Goal: Task Accomplishment & Management: Complete application form

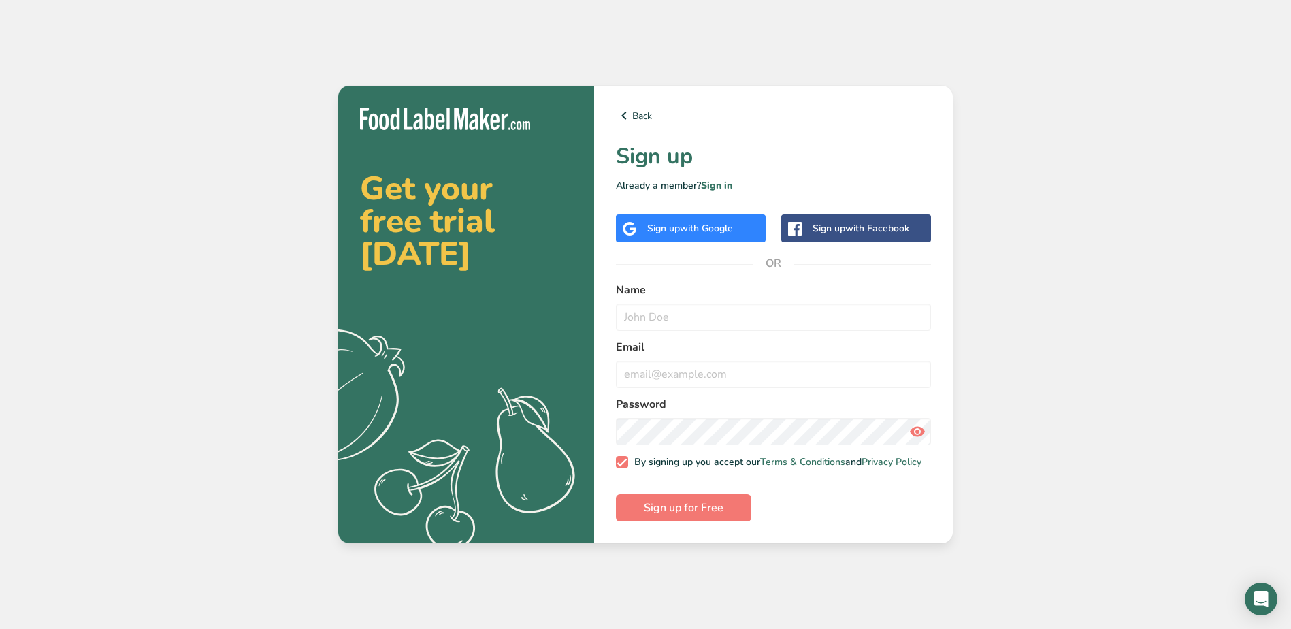
click at [713, 228] on span "with Google" at bounding box center [706, 228] width 53 height 13
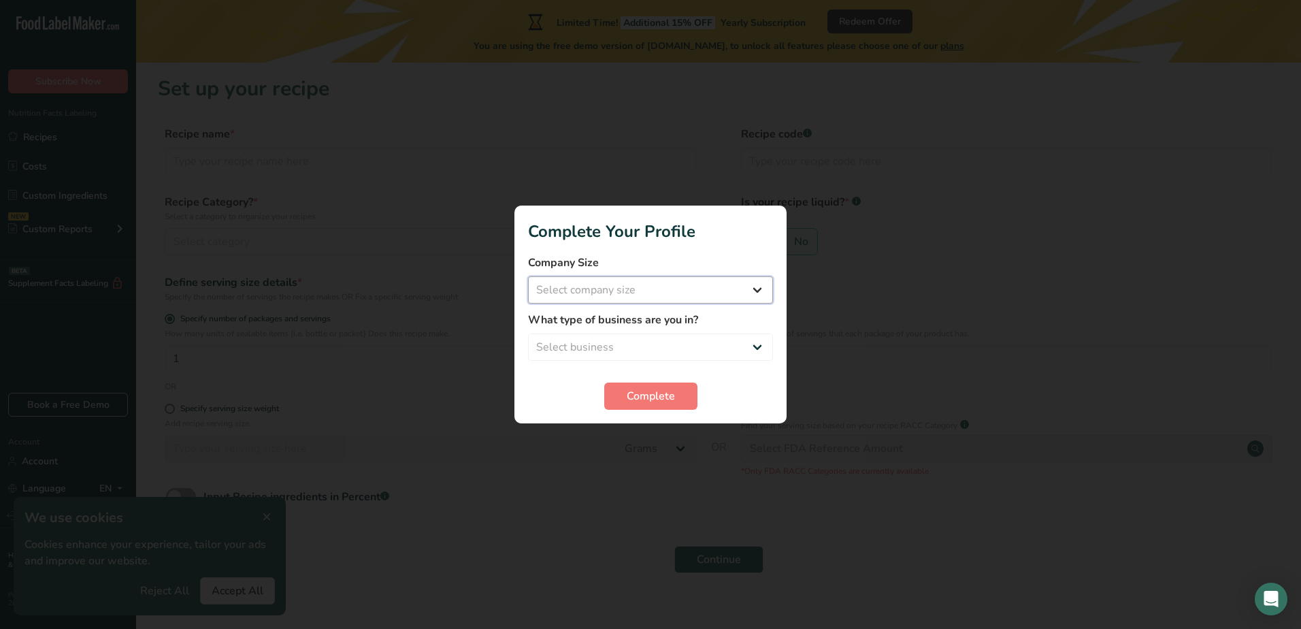
click at [659, 284] on select "Select company size Fewer than 10 Employees 10 to 50 Employees 51 to 500 Employ…" at bounding box center [650, 289] width 245 height 27
select select "1"
click at [528, 276] on select "Select company size Fewer than 10 Employees 10 to 50 Employees 51 to 500 Employ…" at bounding box center [650, 289] width 245 height 27
click at [674, 340] on select "Select business Packaged Food Manufacturer Restaurant & Cafe Bakery Meal Plans …" at bounding box center [650, 346] width 245 height 27
select select "1"
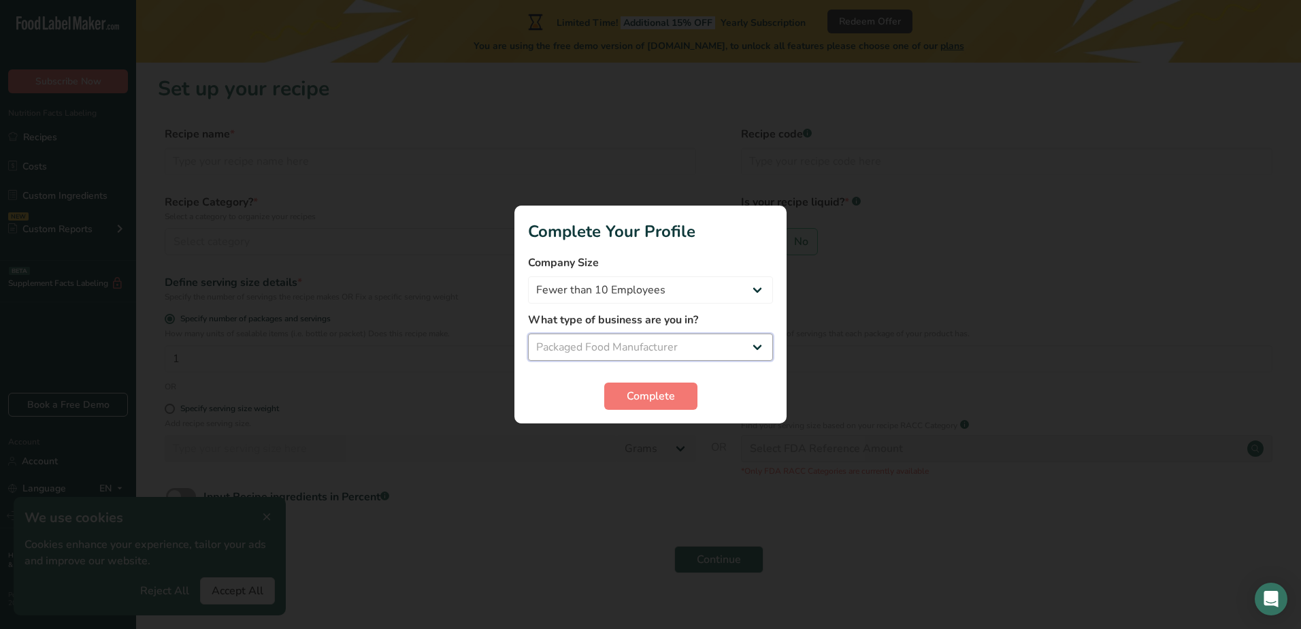
click at [528, 333] on select "Select business Packaged Food Manufacturer Restaurant & Cafe Bakery Meal Plans …" at bounding box center [650, 346] width 245 height 27
click at [683, 389] on button "Complete" at bounding box center [650, 395] width 93 height 27
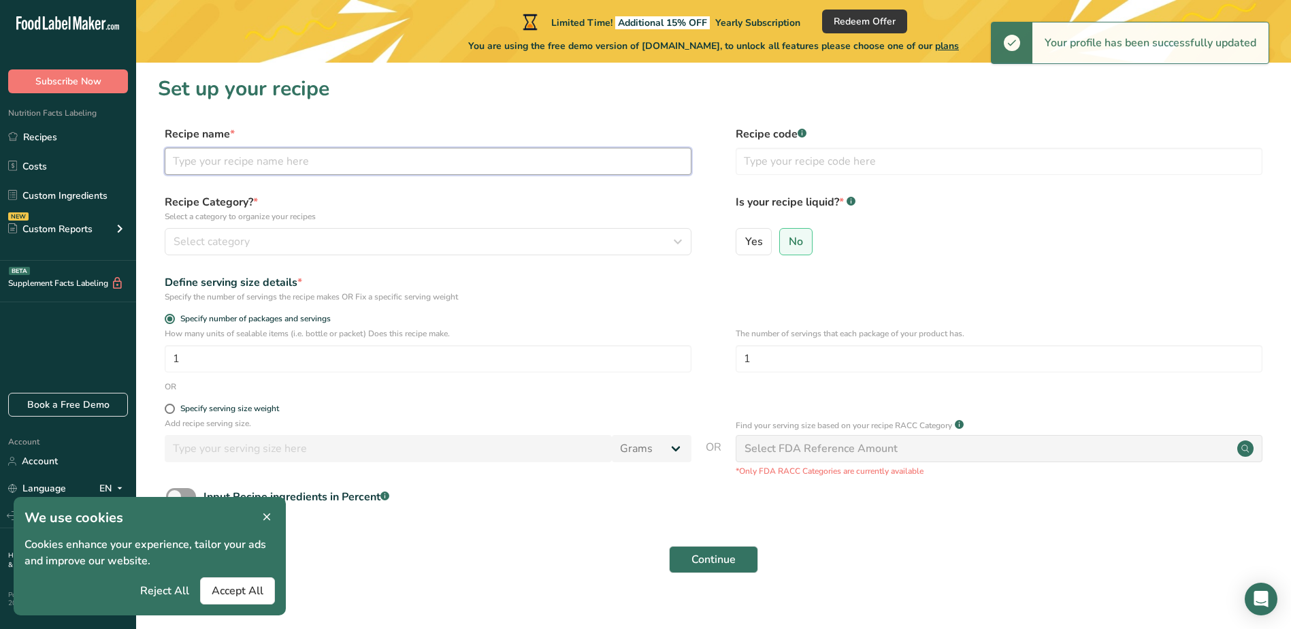
click at [442, 163] on input "text" at bounding box center [428, 161] width 527 height 27
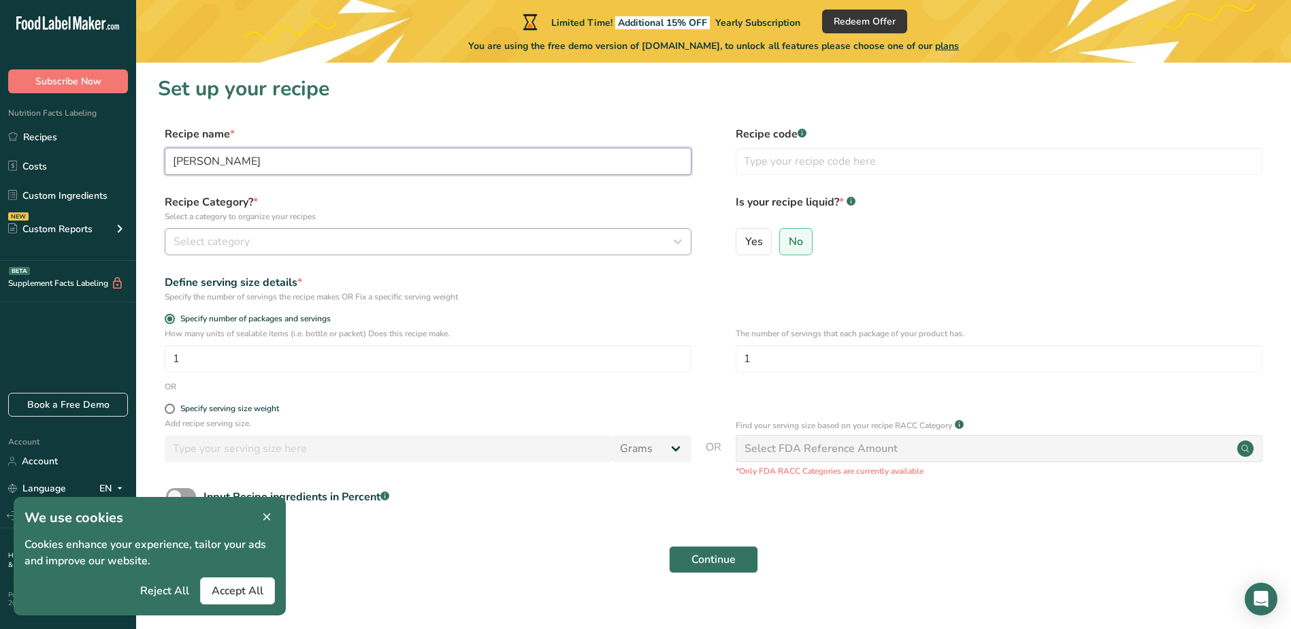
type input "Denita"
click at [426, 243] on div "Select category" at bounding box center [424, 241] width 501 height 16
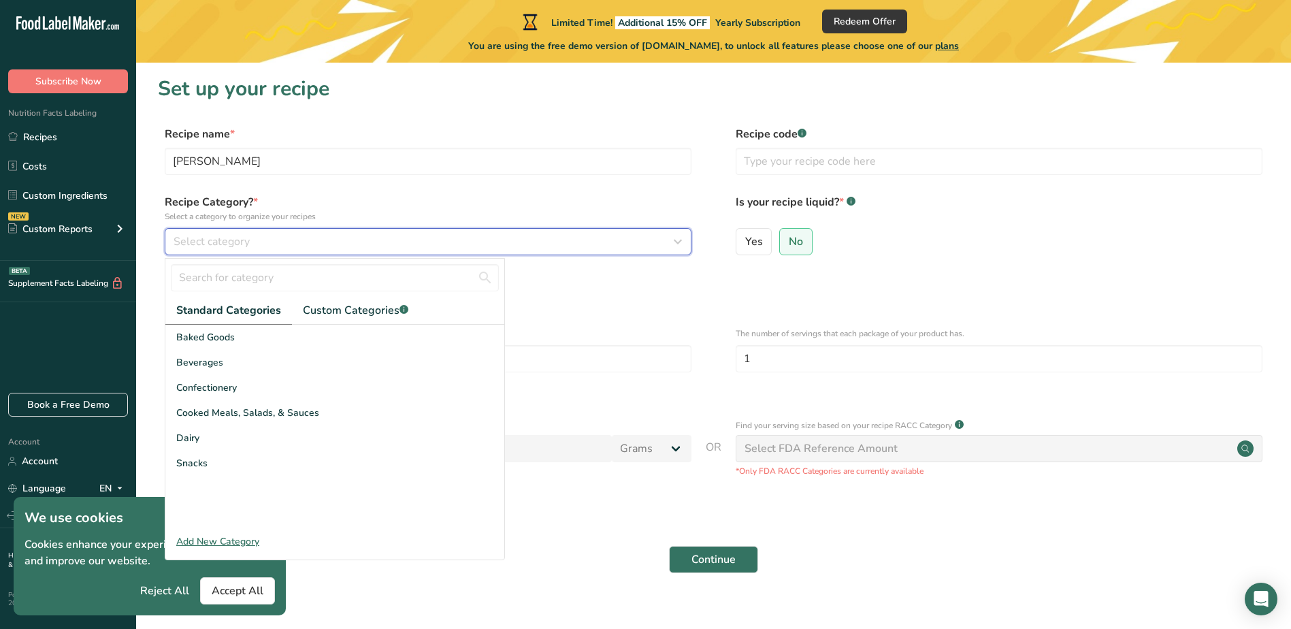
click at [426, 243] on div "Select category" at bounding box center [424, 241] width 501 height 16
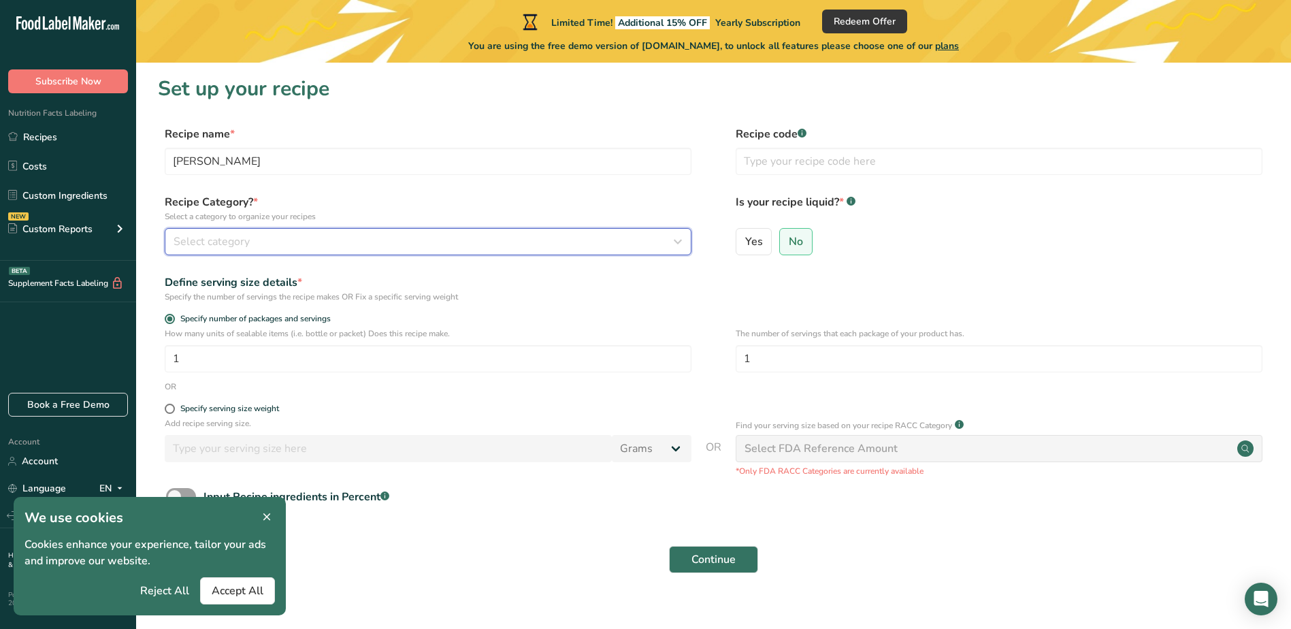
click at [426, 243] on div "Select category" at bounding box center [424, 241] width 501 height 16
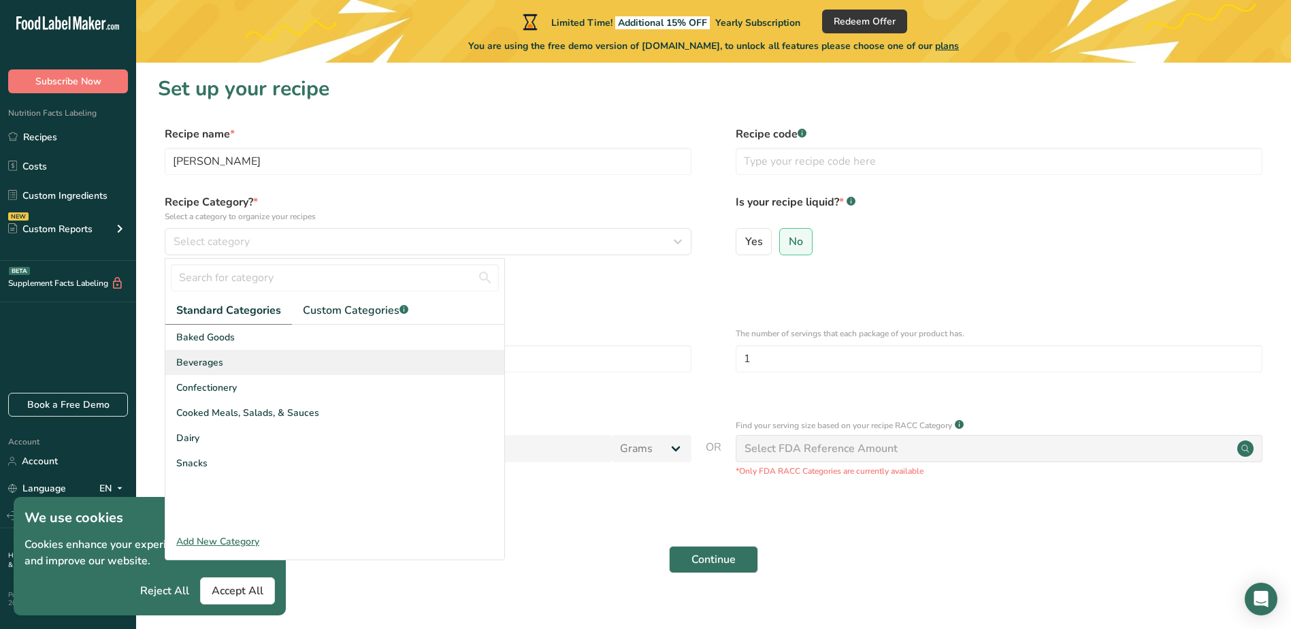
click at [312, 366] on div "Beverages" at bounding box center [334, 362] width 339 height 25
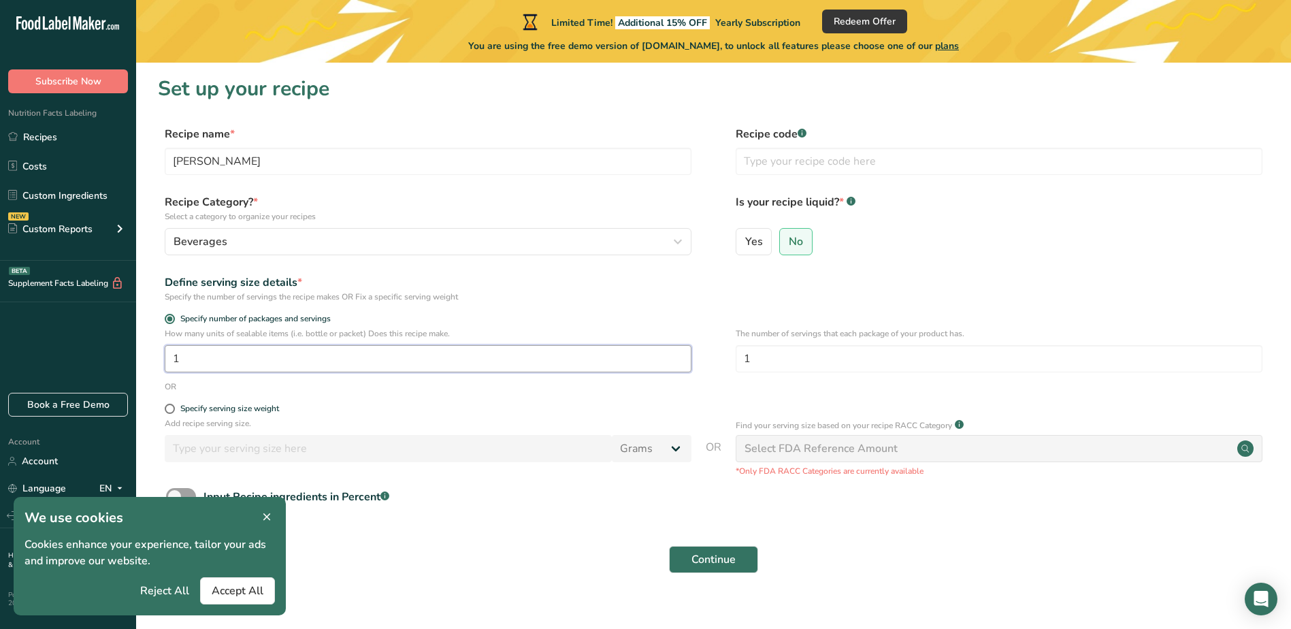
click at [305, 364] on input "1" at bounding box center [428, 358] width 527 height 27
click at [793, 159] on input "text" at bounding box center [999, 161] width 527 height 27
click at [750, 246] on span "Yes" at bounding box center [754, 242] width 18 height 14
click at [745, 246] on input "Yes" at bounding box center [740, 241] width 9 height 9
radio input "true"
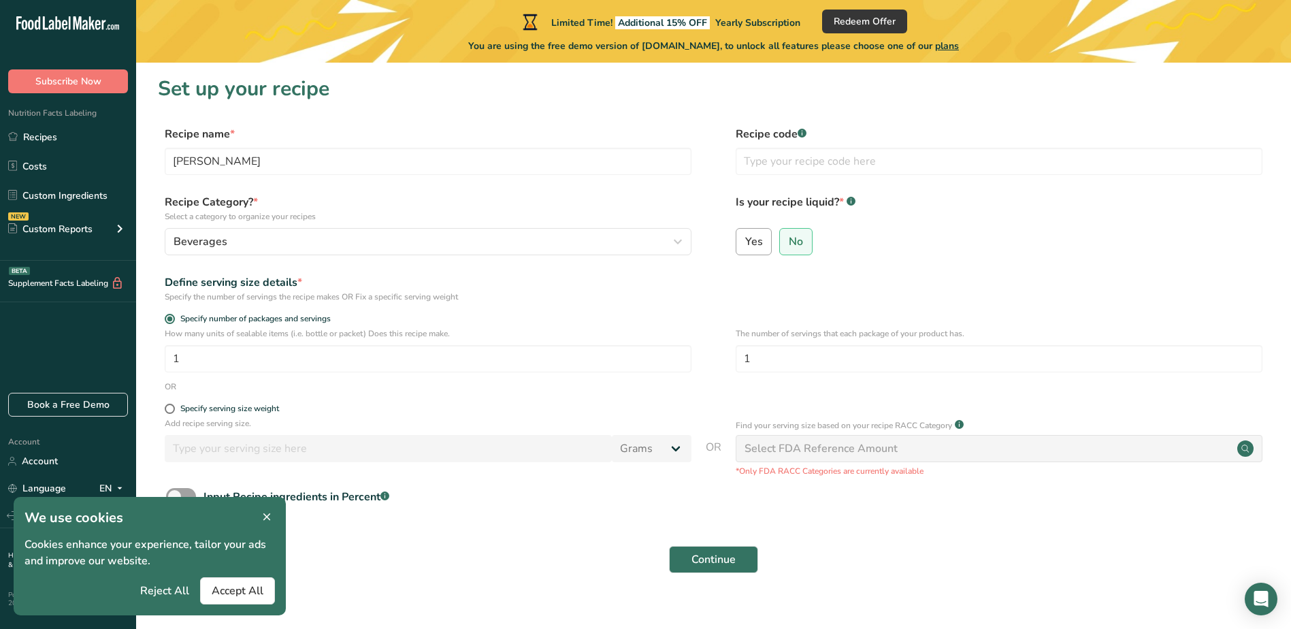
radio input "false"
select select "22"
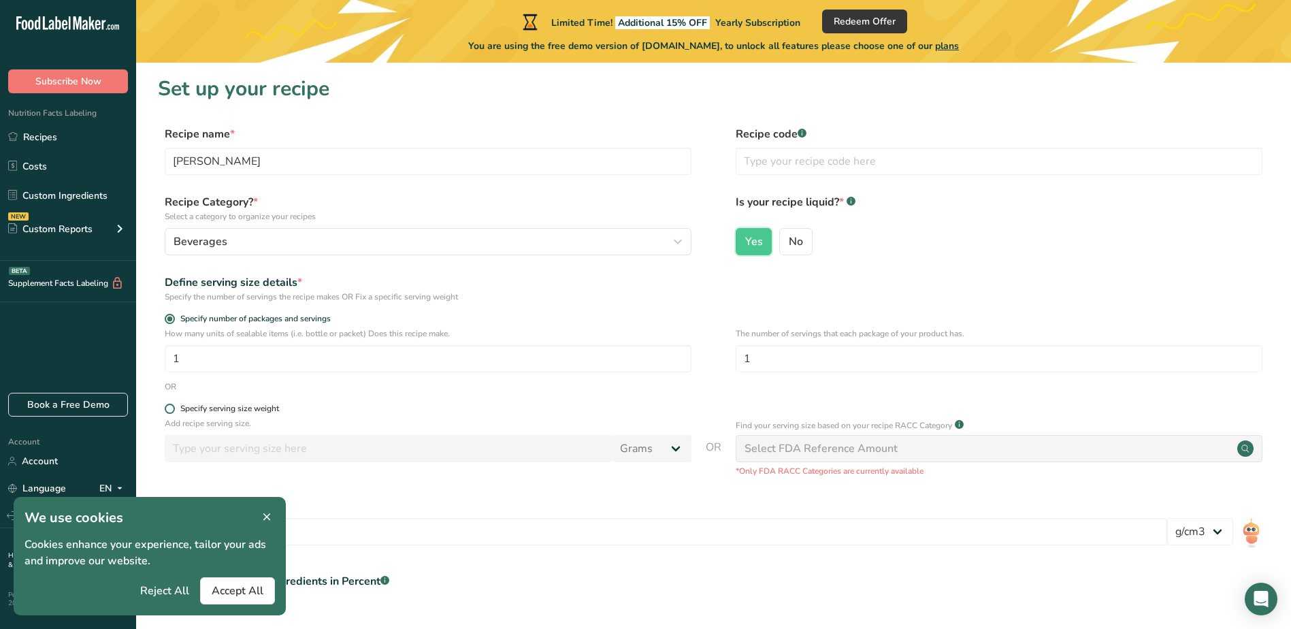
click at [171, 412] on span at bounding box center [170, 408] width 10 height 10
click at [171, 412] on input "Specify serving size weight" at bounding box center [169, 408] width 9 height 9
radio input "true"
radio input "false"
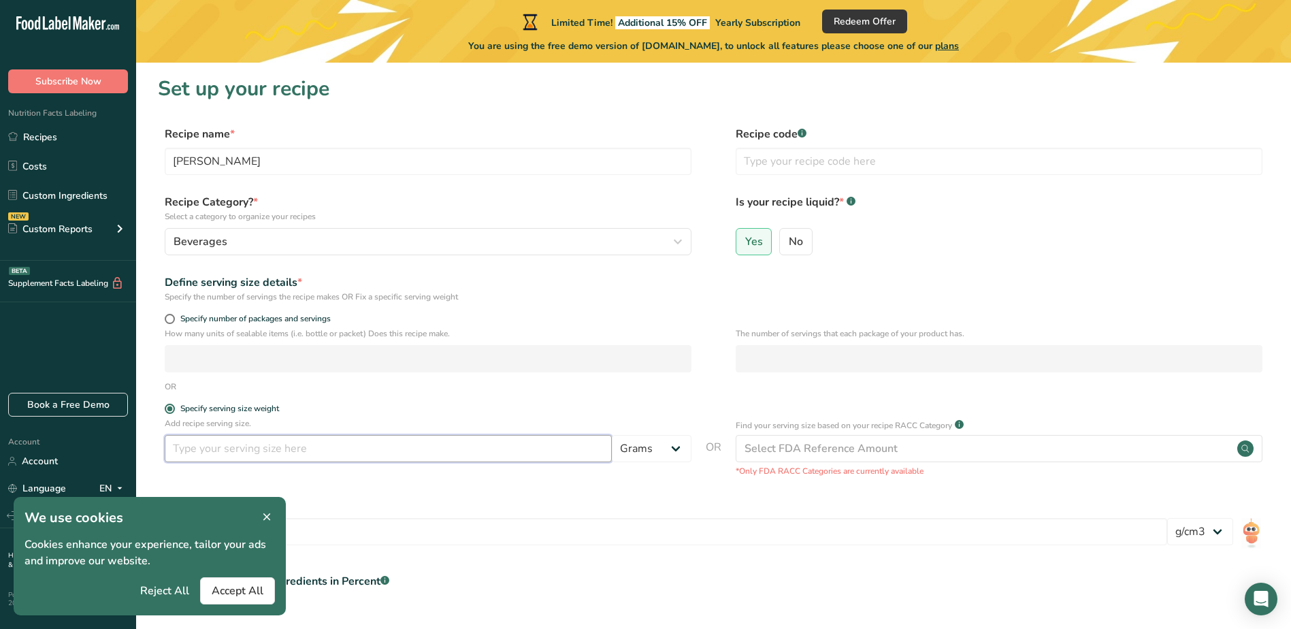
click at [247, 450] on input "number" at bounding box center [388, 448] width 447 height 27
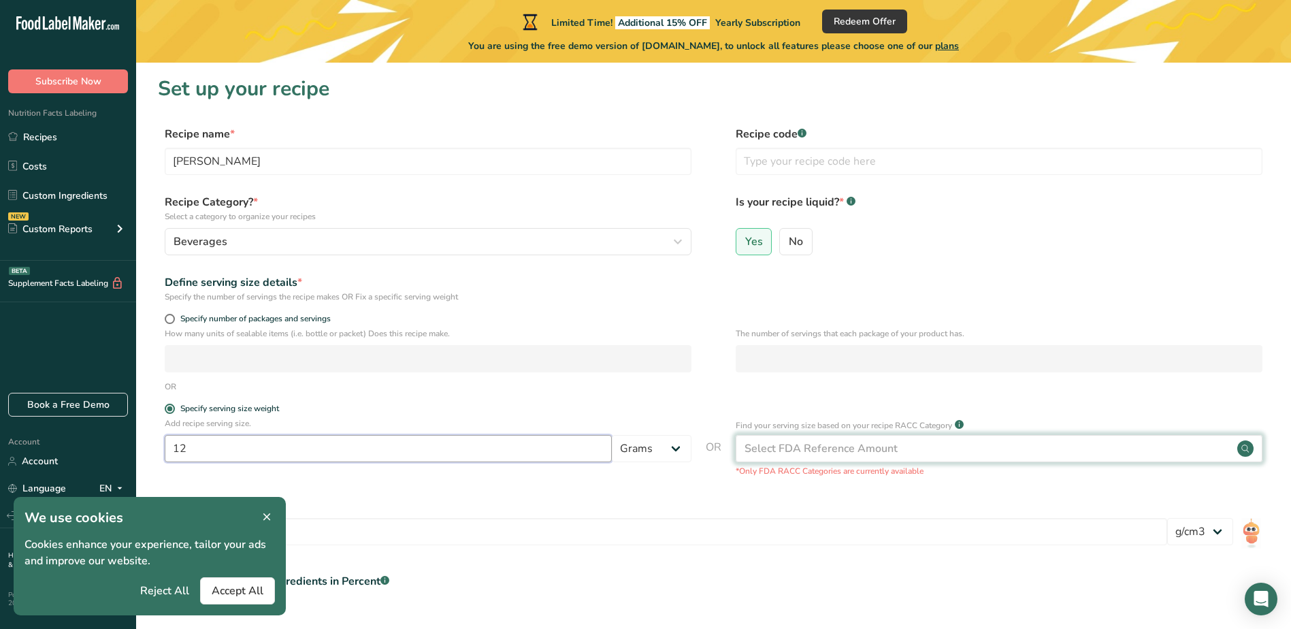
type input "12"
click at [746, 450] on div "Select FDA Reference Amount" at bounding box center [820, 448] width 153 height 16
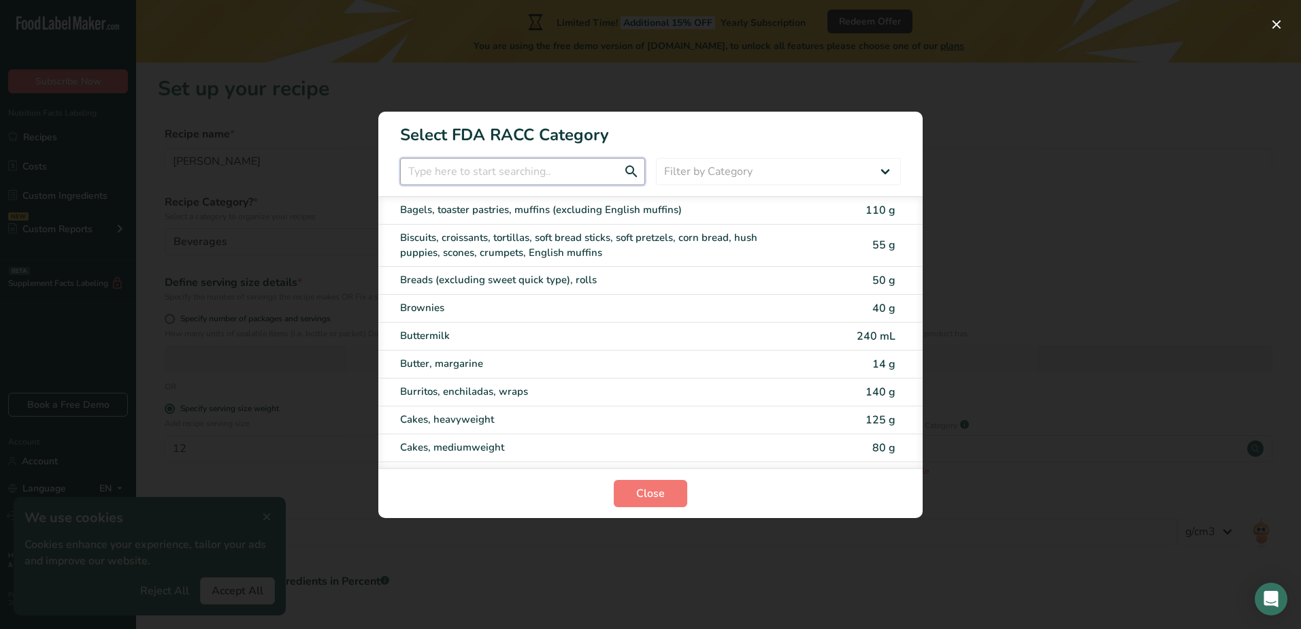
click at [616, 180] on input "RACC Category Selection Modal" at bounding box center [522, 171] width 245 height 27
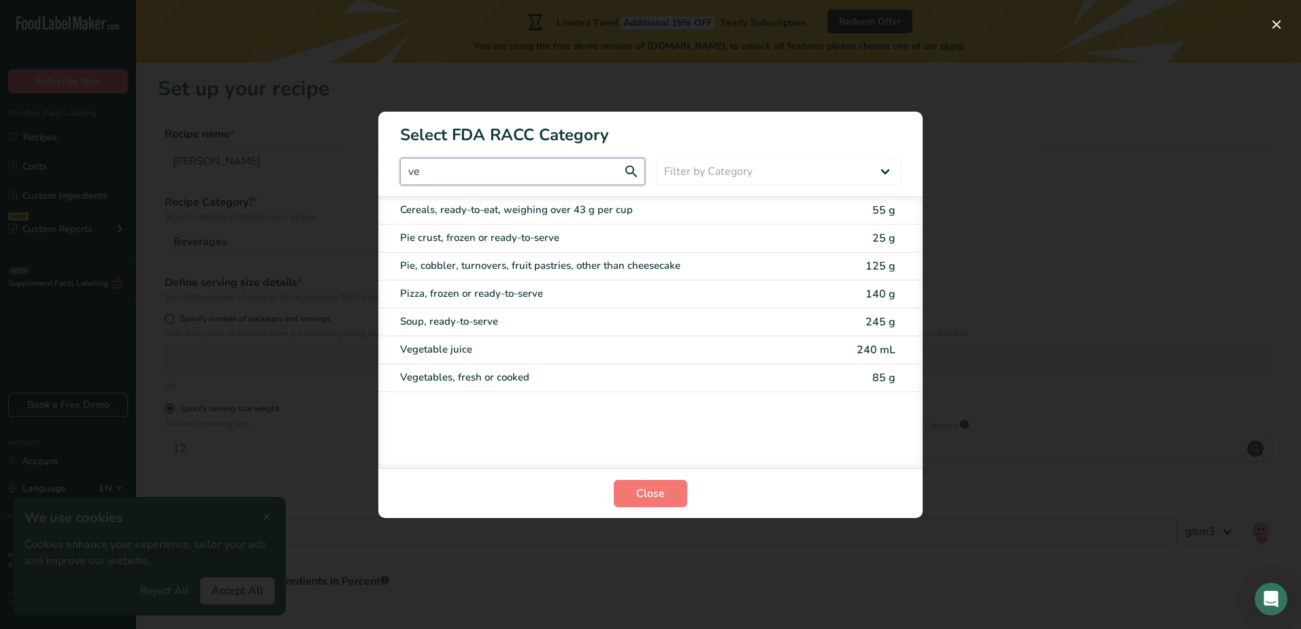
type input "v"
type input "b"
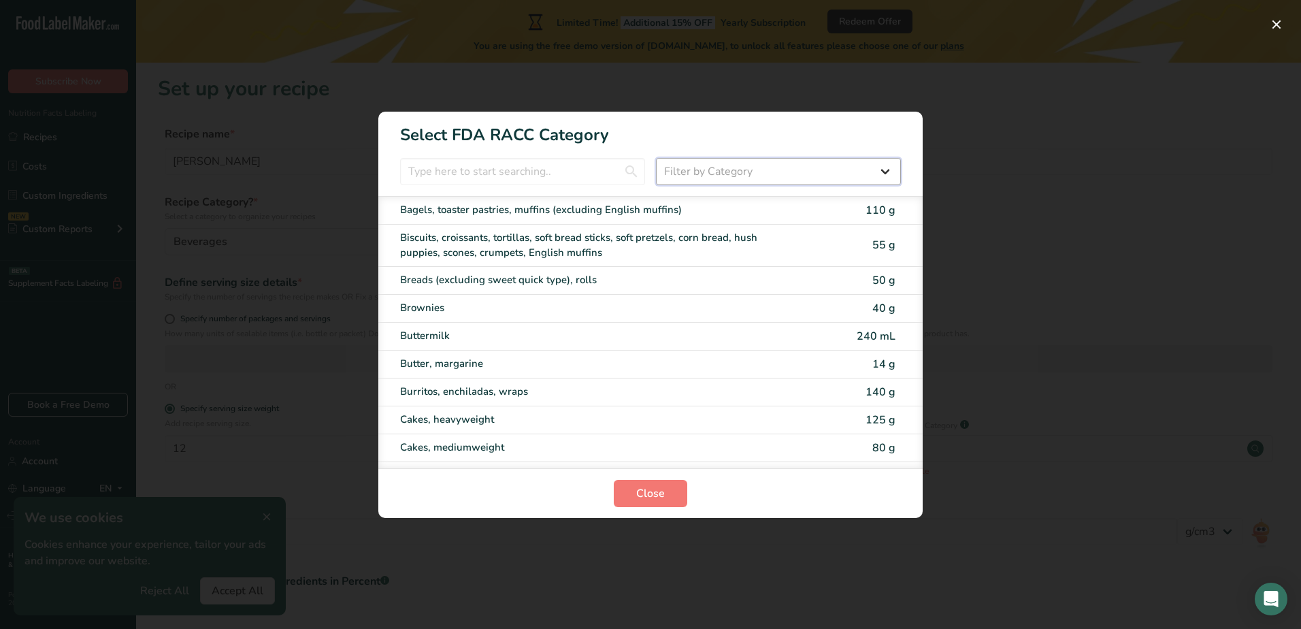
click at [878, 172] on select "Filter by Category All Bakery products Beverages Cereals and other grain produc…" at bounding box center [778, 171] width 245 height 27
select select "6"
click at [656, 158] on select "Filter by Category All Bakery products Beverages Cereals and other grain produc…" at bounding box center [778, 171] width 245 height 27
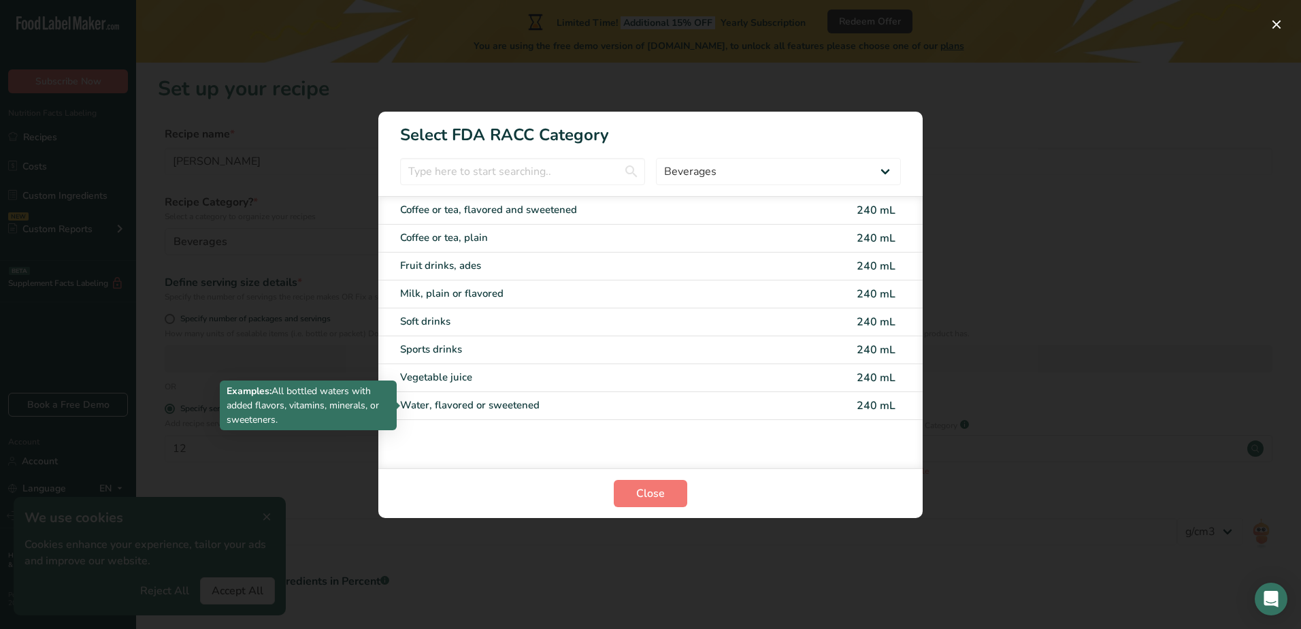
click at [531, 409] on div "Water, flavored or sweetened" at bounding box center [593, 405] width 386 height 16
type input "240"
select select "17"
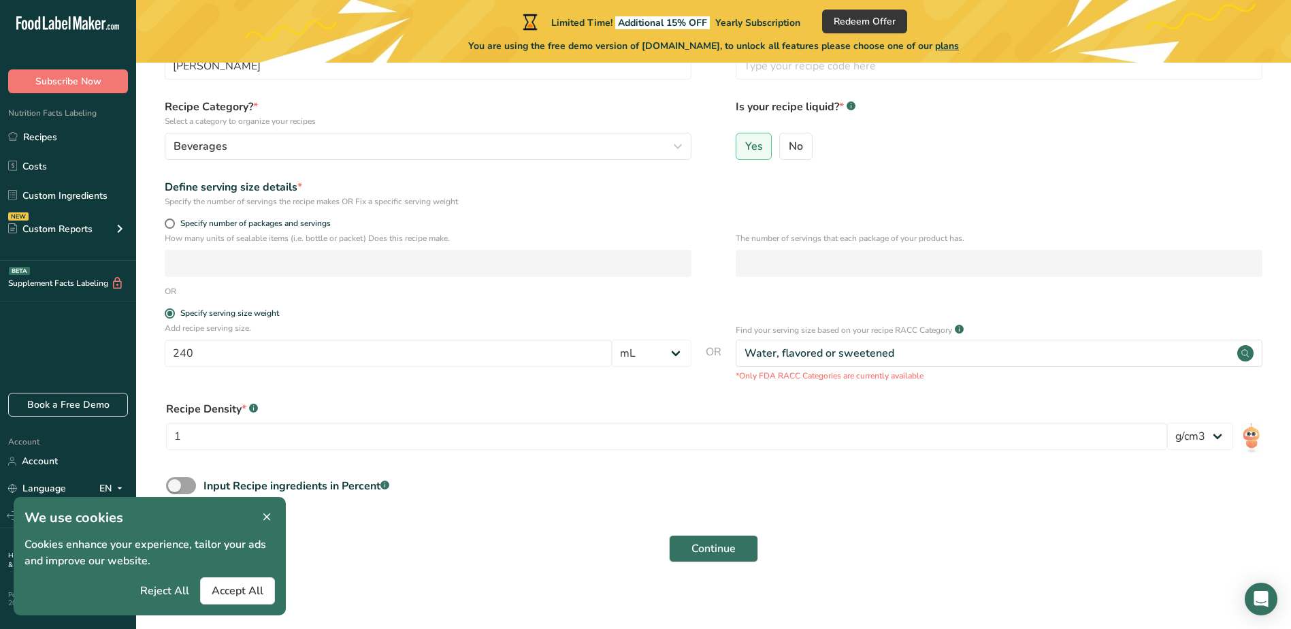
scroll to position [102, 0]
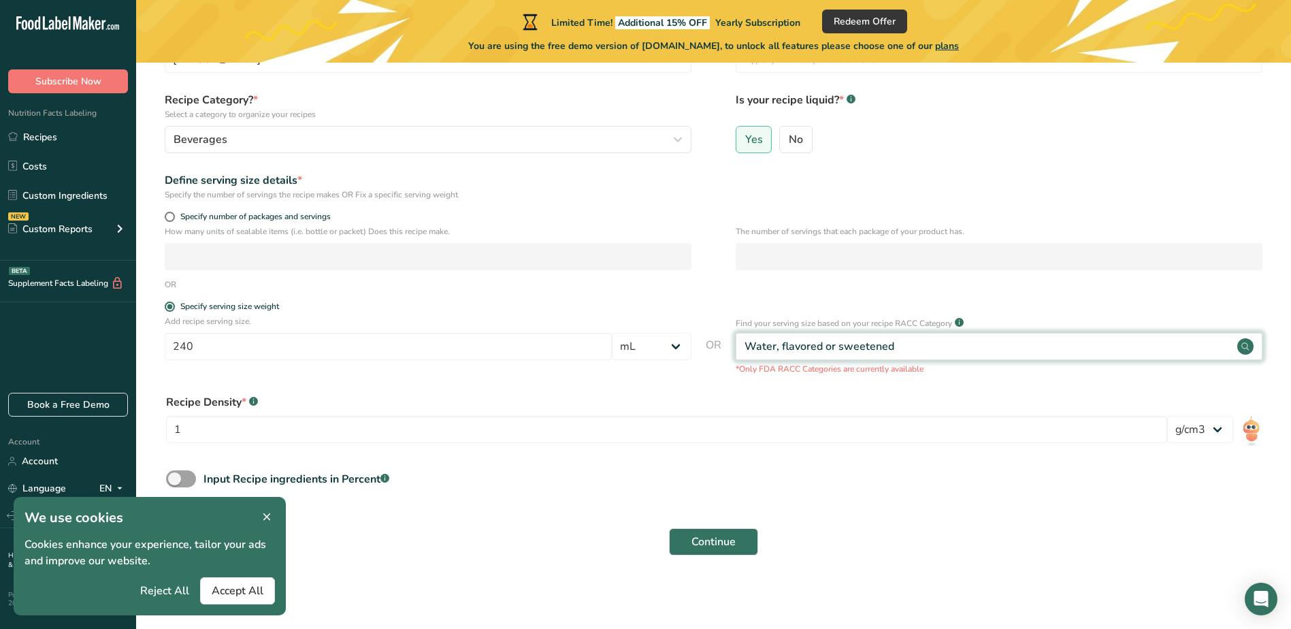
click at [942, 351] on div "Water, flavored or sweetened" at bounding box center [999, 346] width 527 height 27
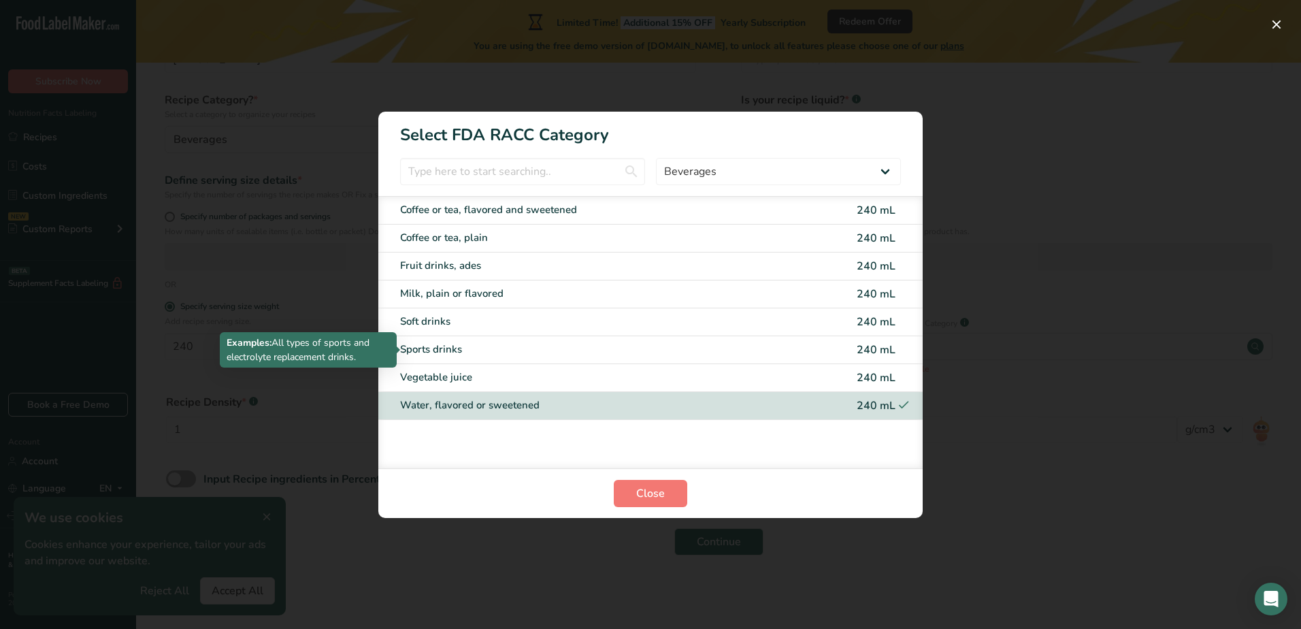
click at [543, 350] on div "Sports drinks" at bounding box center [593, 350] width 386 height 16
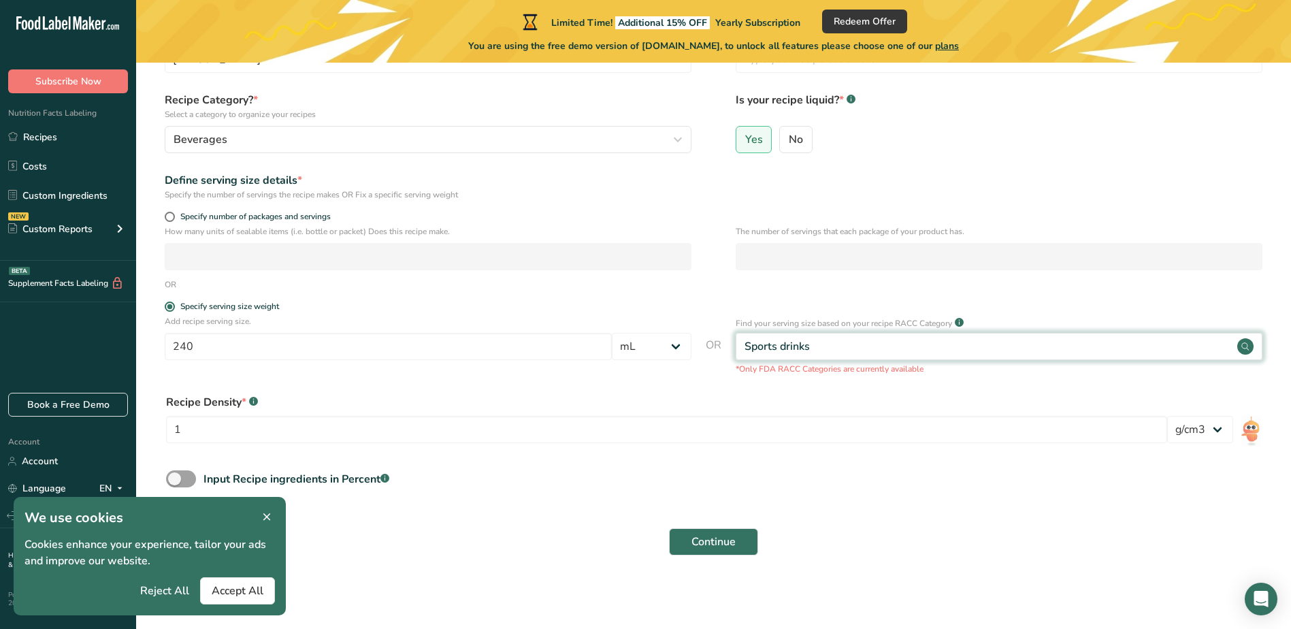
click at [861, 347] on div "Sports drinks" at bounding box center [999, 346] width 527 height 27
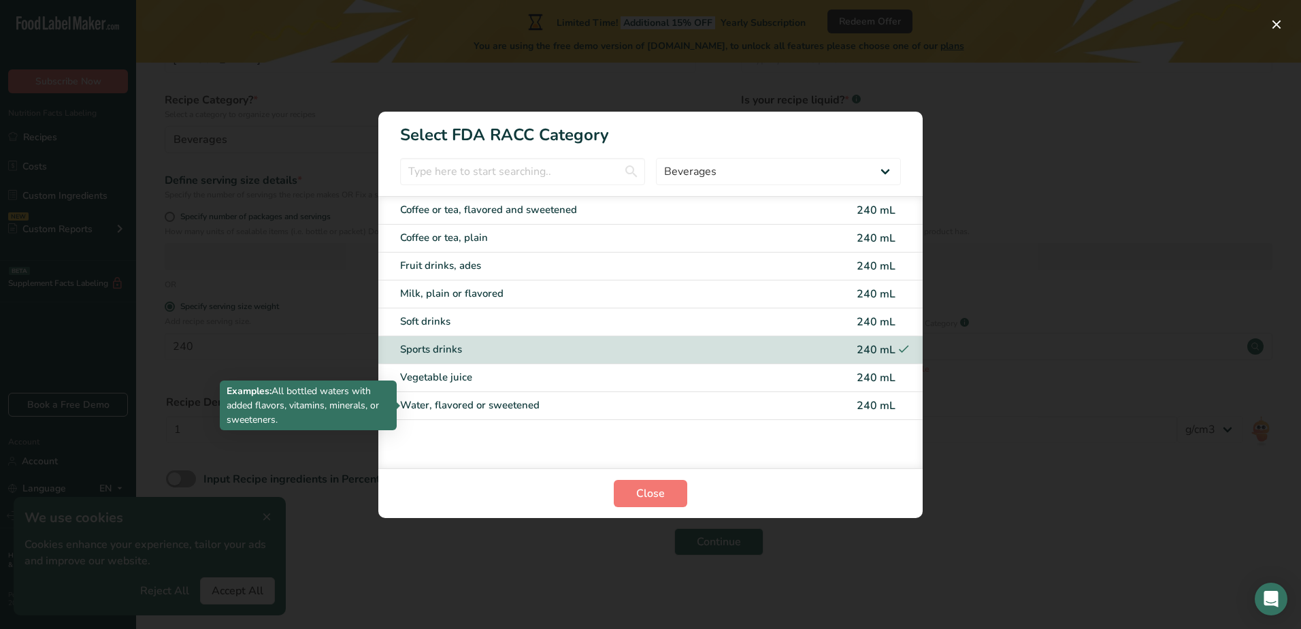
click at [696, 401] on div "Water, flavored or sweetened" at bounding box center [593, 405] width 386 height 16
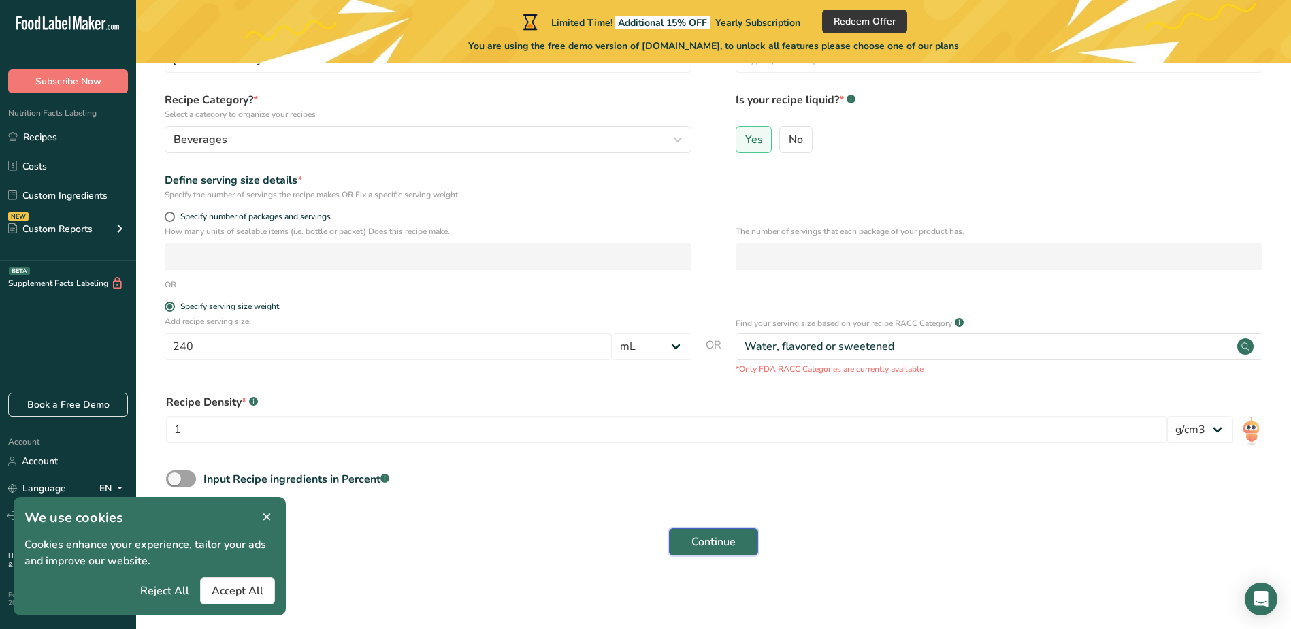
click at [704, 544] on span "Continue" at bounding box center [713, 541] width 44 height 16
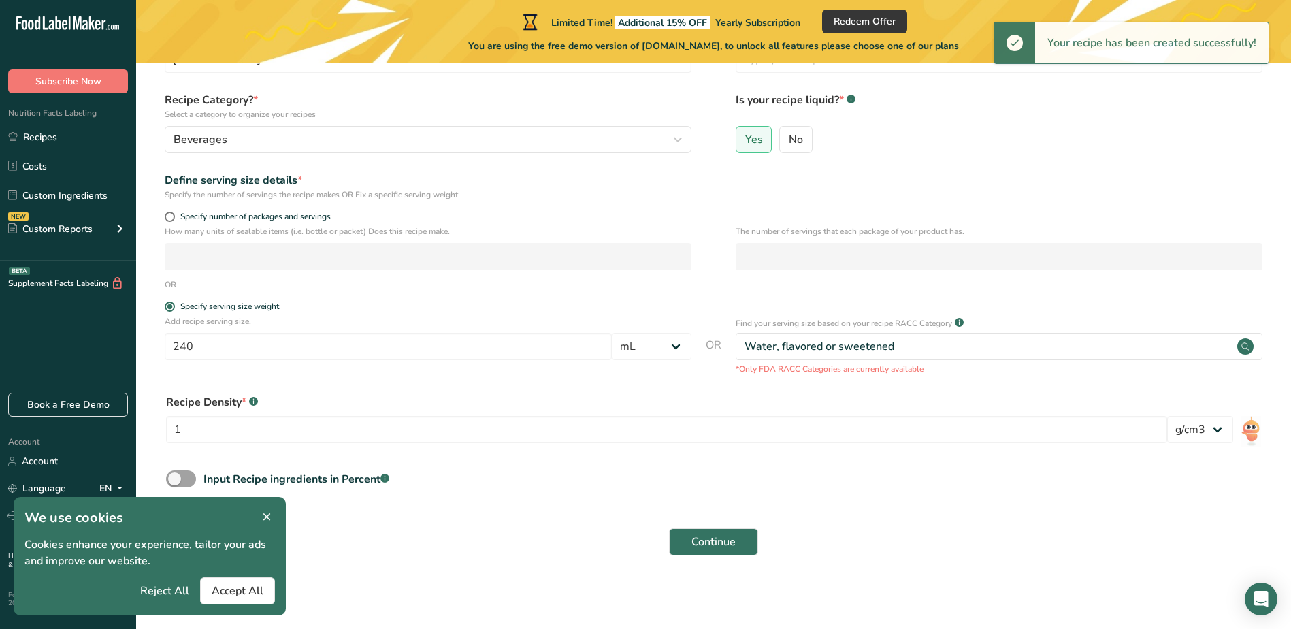
click at [267, 509] on icon at bounding box center [267, 517] width 12 height 19
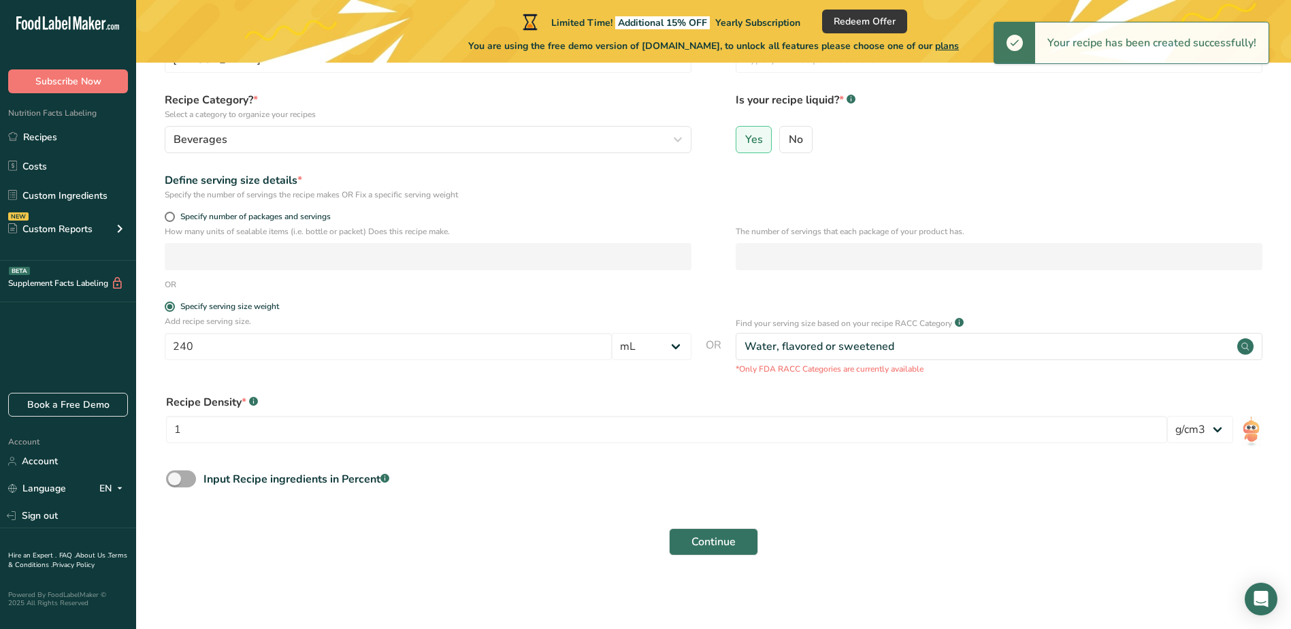
click at [180, 472] on span at bounding box center [181, 478] width 30 height 17
click at [175, 474] on input "Input Recipe ingredients in Percent .a-a{fill:#347362;}.b-a{fill:#fff;}" at bounding box center [170, 478] width 9 height 9
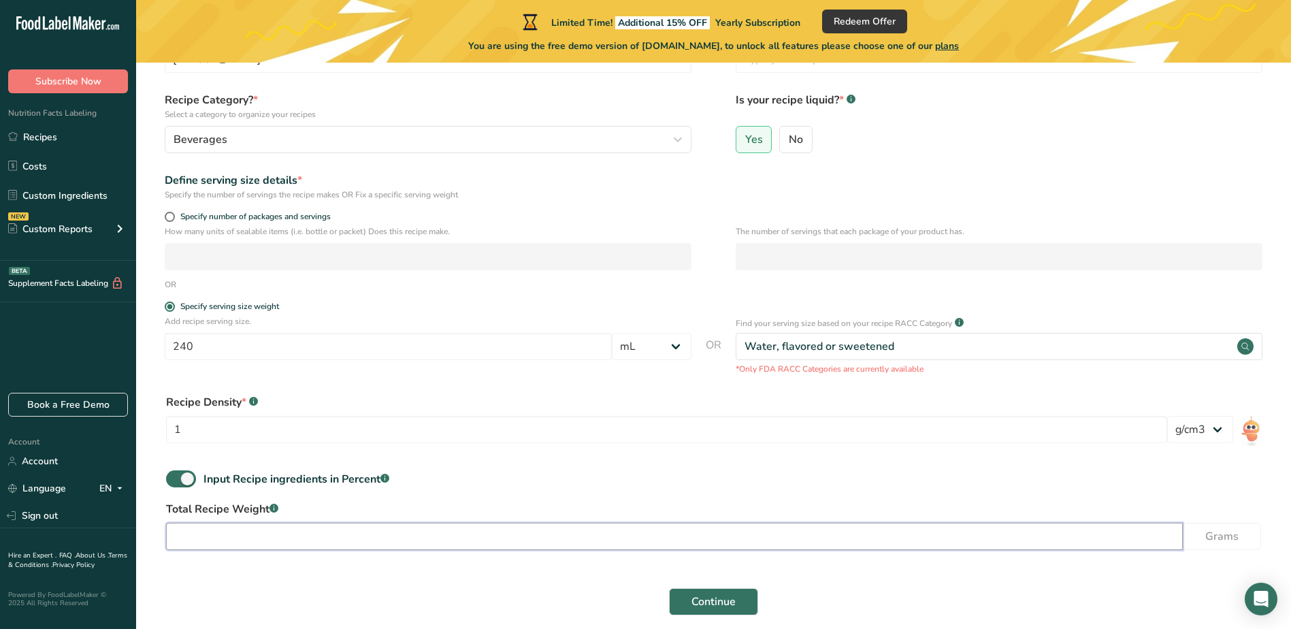
click at [676, 530] on input "number" at bounding box center [674, 536] width 1017 height 27
click at [189, 476] on span at bounding box center [181, 478] width 30 height 17
click at [175, 476] on input "Input Recipe ingredients in Percent .a-a{fill:#347362;}.b-a{fill:#fff;}" at bounding box center [170, 478] width 9 height 9
checkbox input "false"
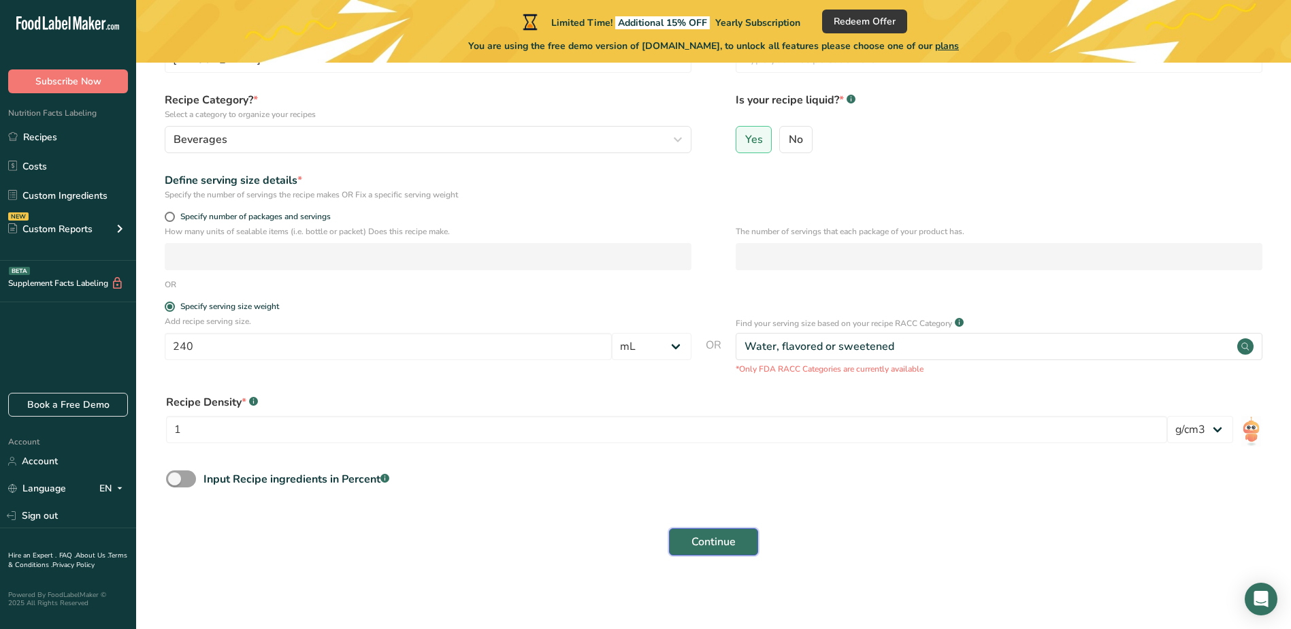
click at [723, 545] on span "Continue" at bounding box center [713, 541] width 44 height 16
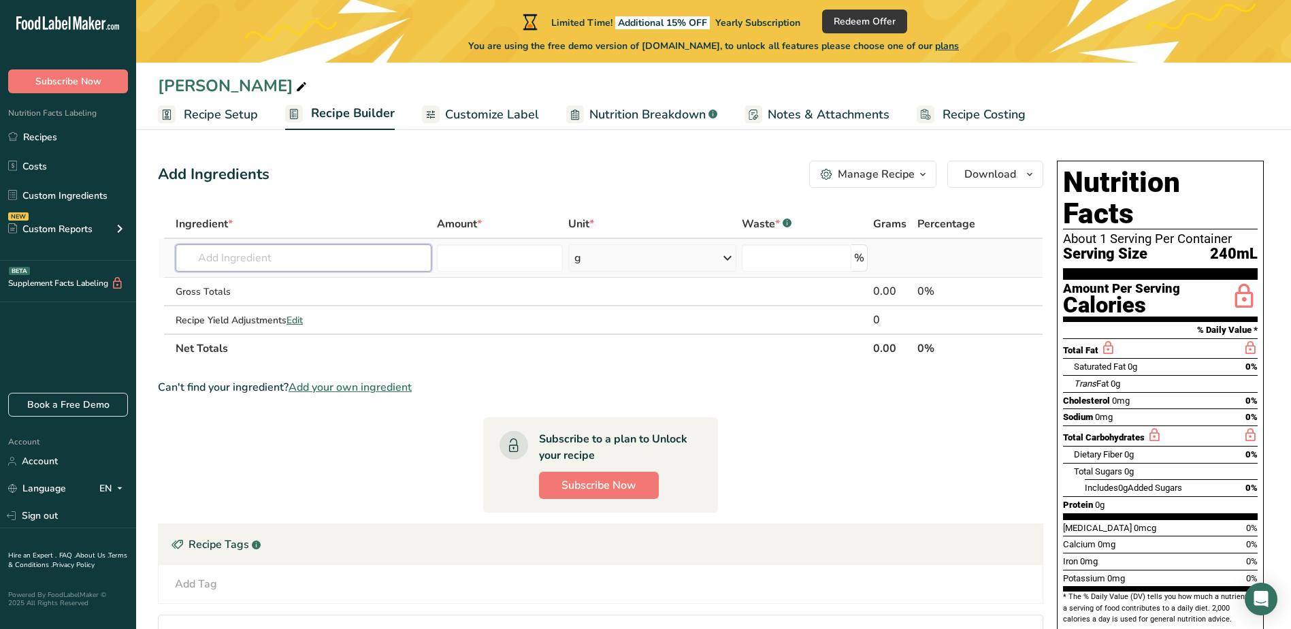
click at [414, 269] on input "text" at bounding box center [304, 257] width 256 height 27
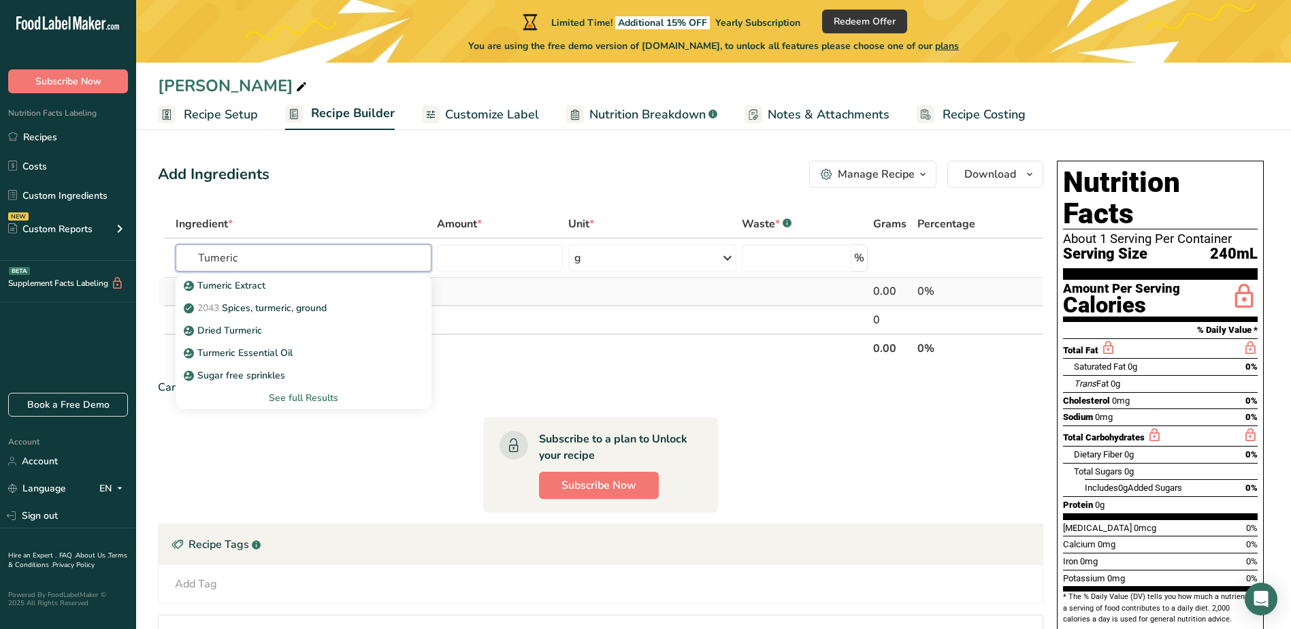
type input "Tumeric"
click at [480, 299] on td at bounding box center [499, 292] width 131 height 29
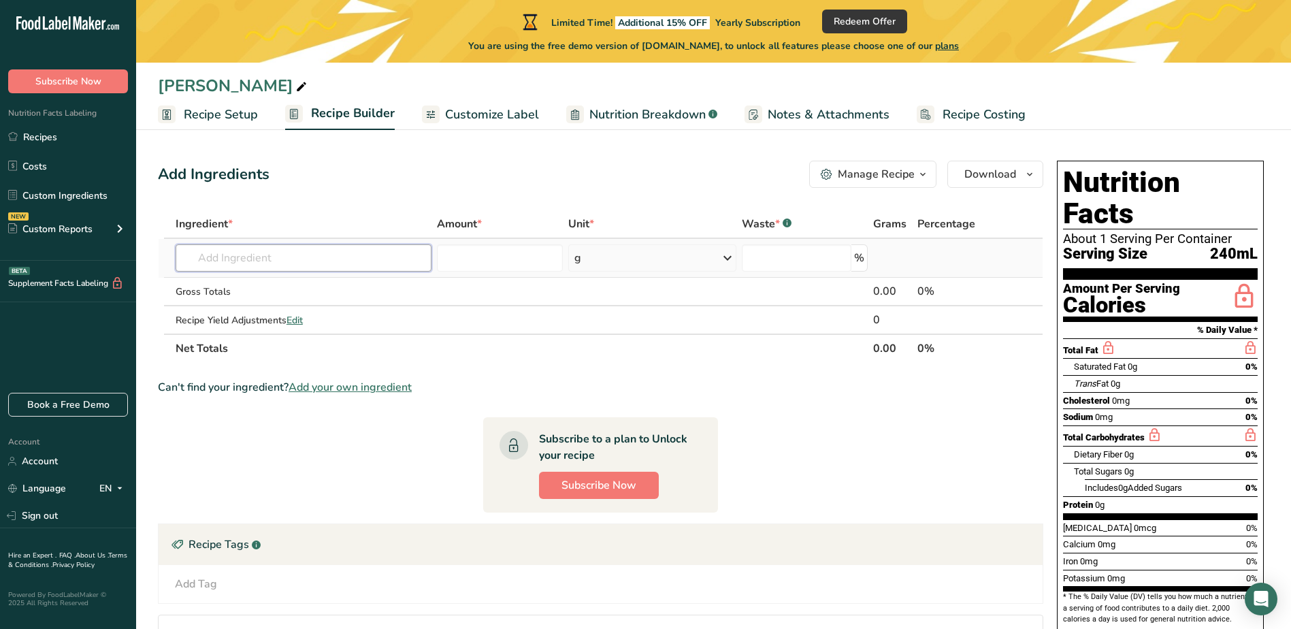
click at [372, 270] on input "text" at bounding box center [304, 257] width 256 height 27
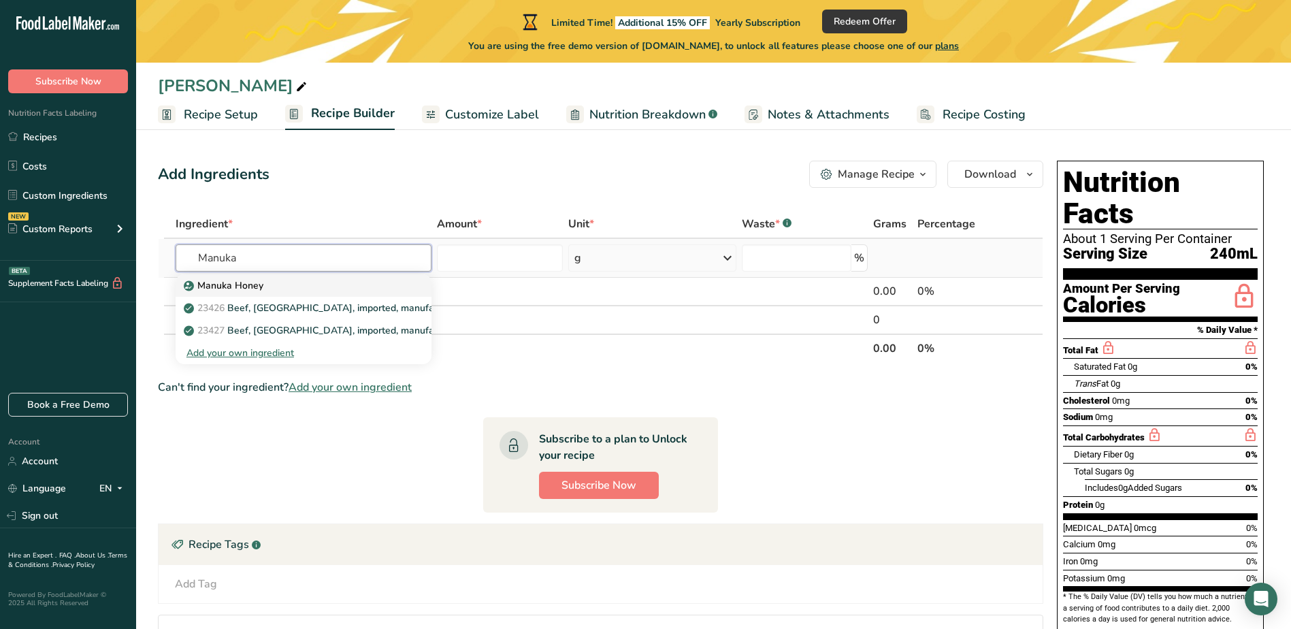
type input "Manuka"
click at [360, 287] on div "Manuka Honey" at bounding box center [292, 285] width 212 height 14
type input "Manuka Honey"
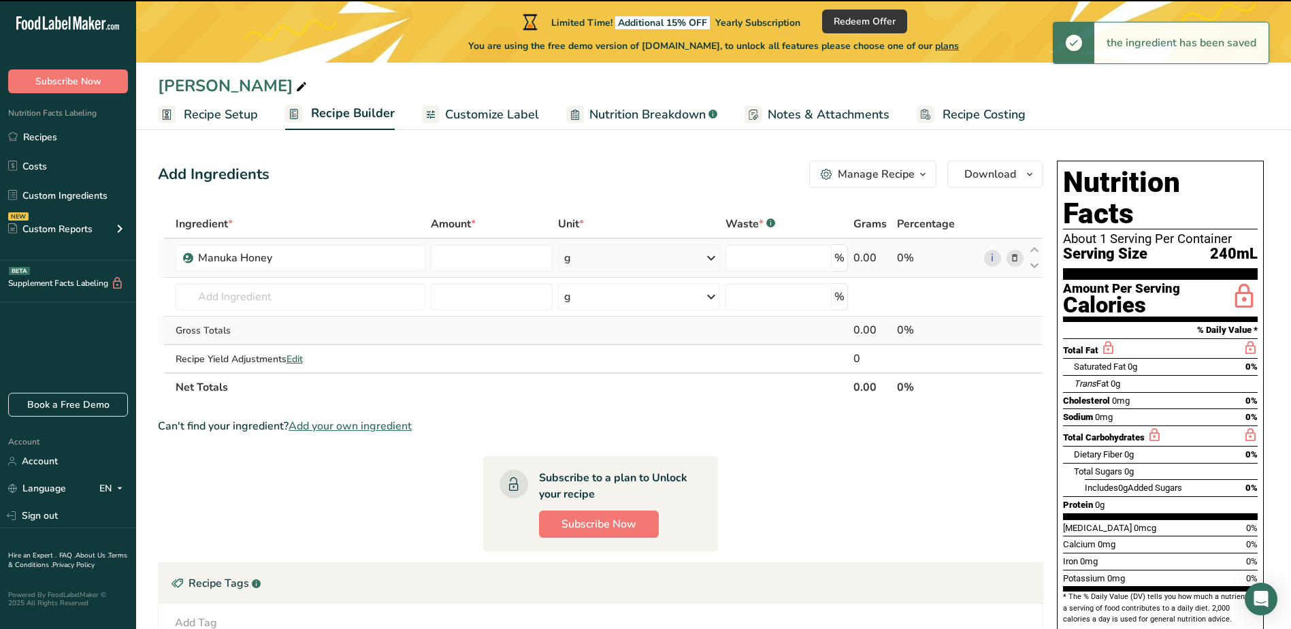
type input "0"
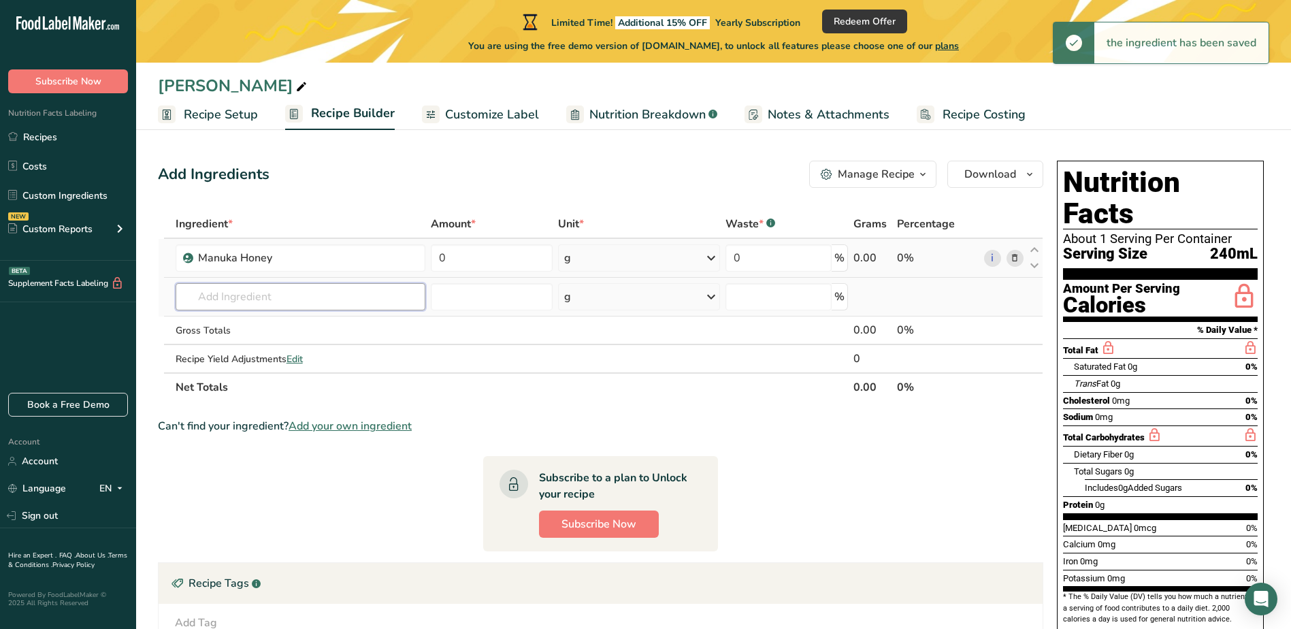
click at [323, 301] on input "text" at bounding box center [301, 296] width 250 height 27
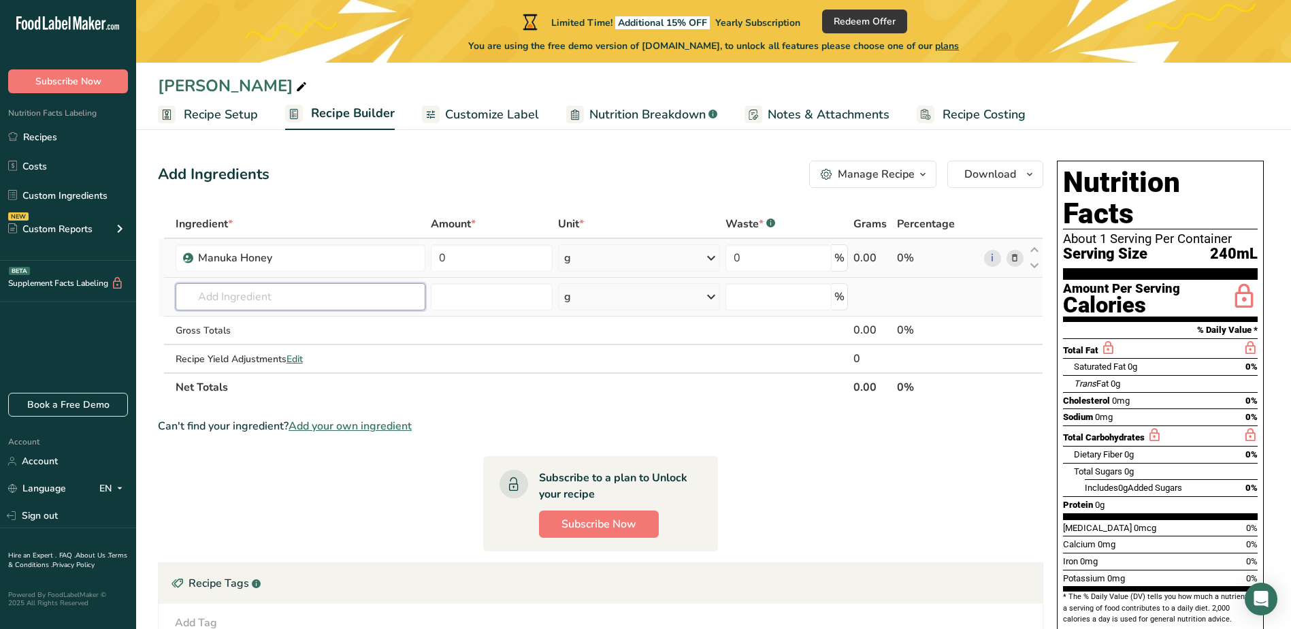
type input "O"
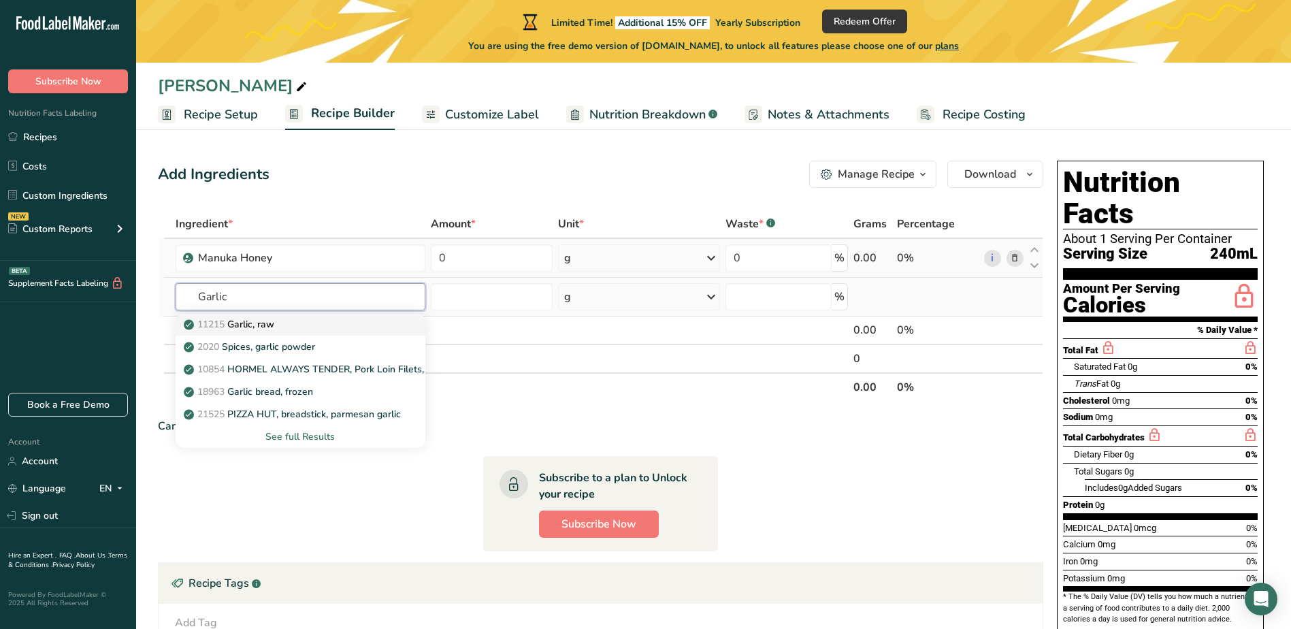
type input "Garlic"
click at [320, 324] on div "11215 Garlic, raw" at bounding box center [289, 324] width 206 height 14
type input "Garlic, raw"
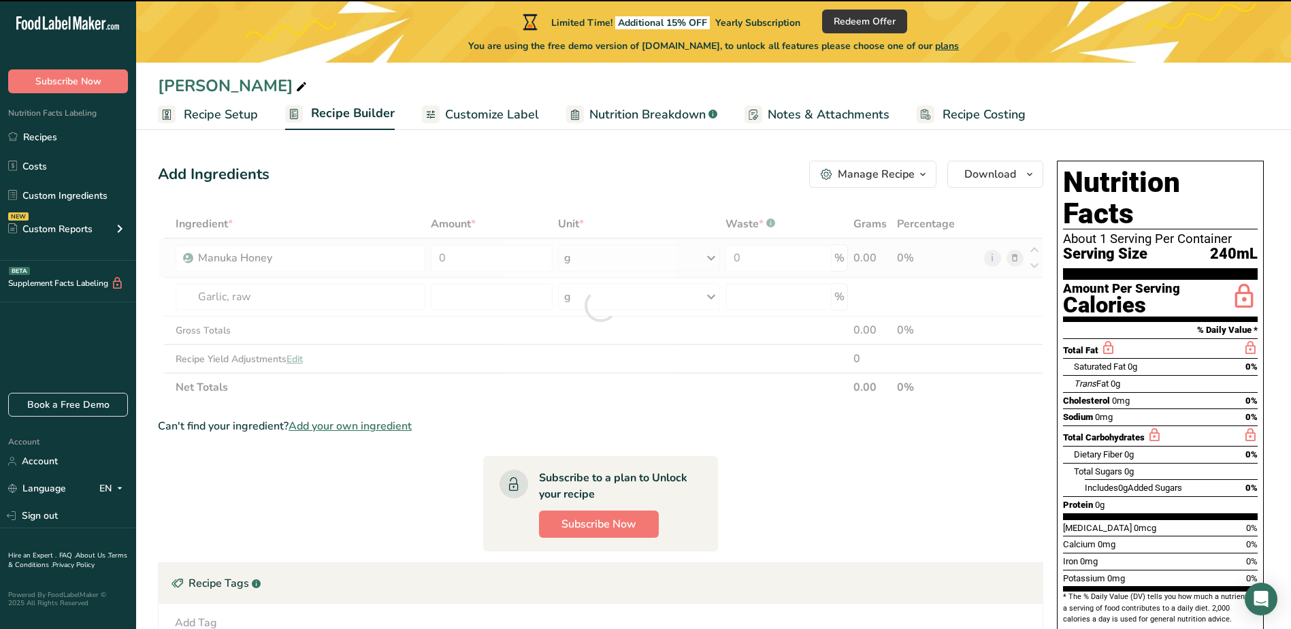
type input "0"
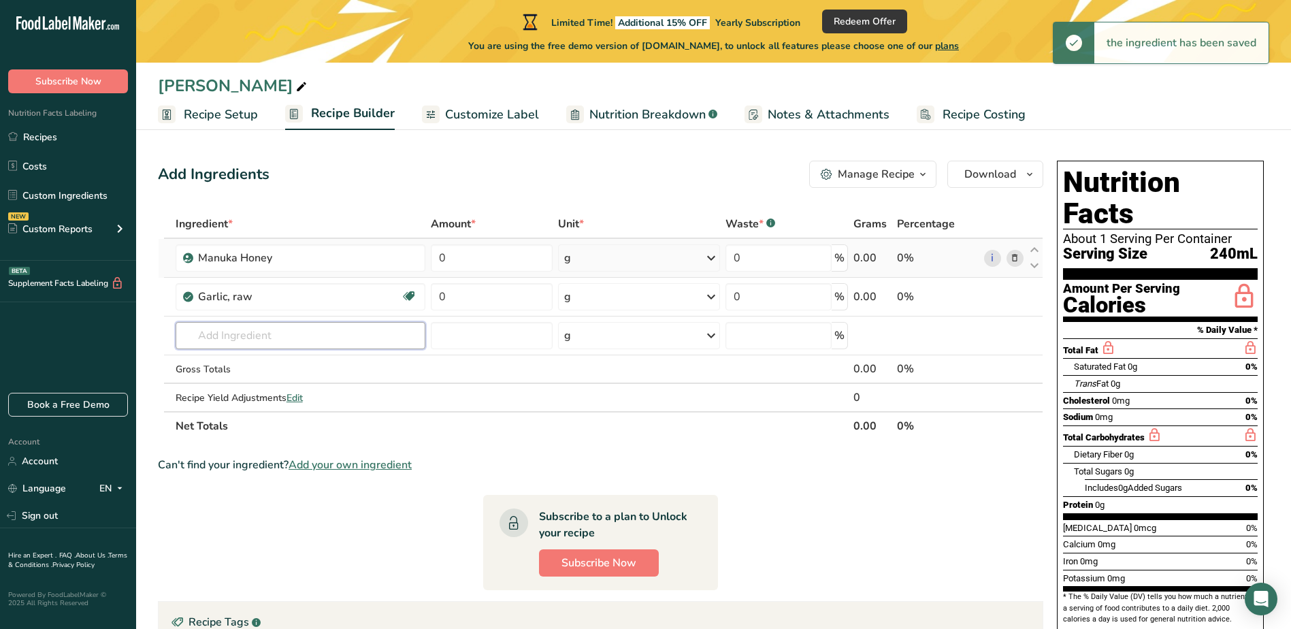
click at [257, 329] on input "text" at bounding box center [301, 335] width 250 height 27
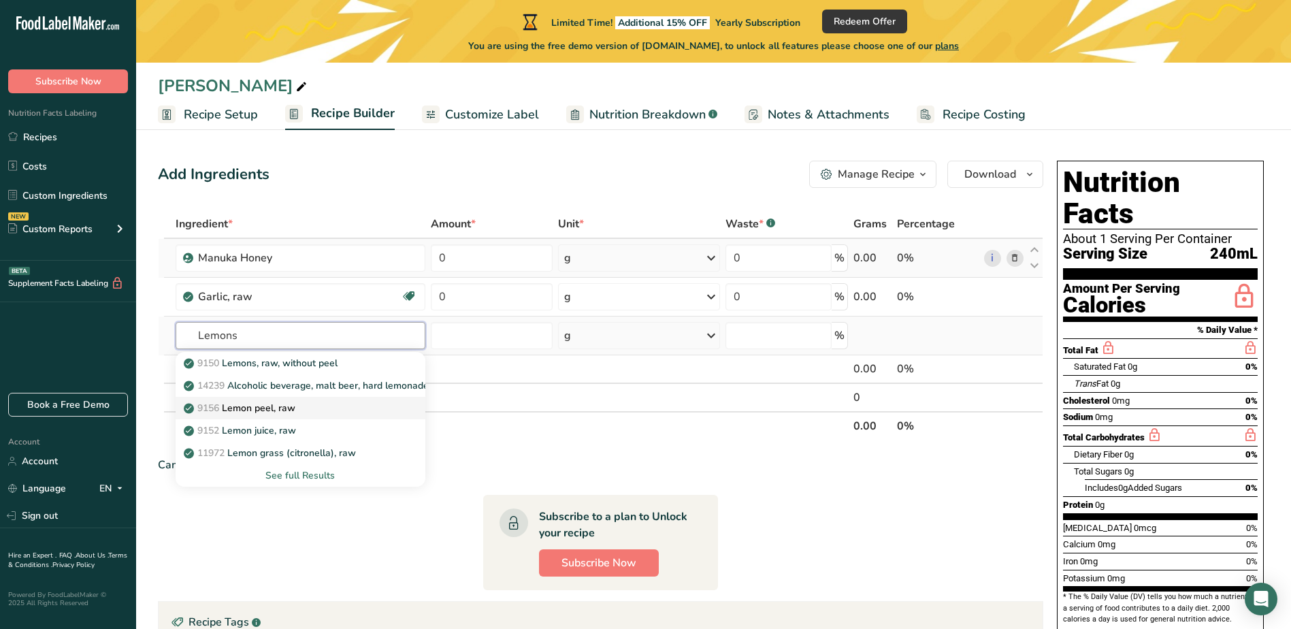
type input "Lemons"
click at [242, 408] on p "9156 Lemon peel, raw" at bounding box center [240, 408] width 109 height 14
type input "Lemon peel, raw"
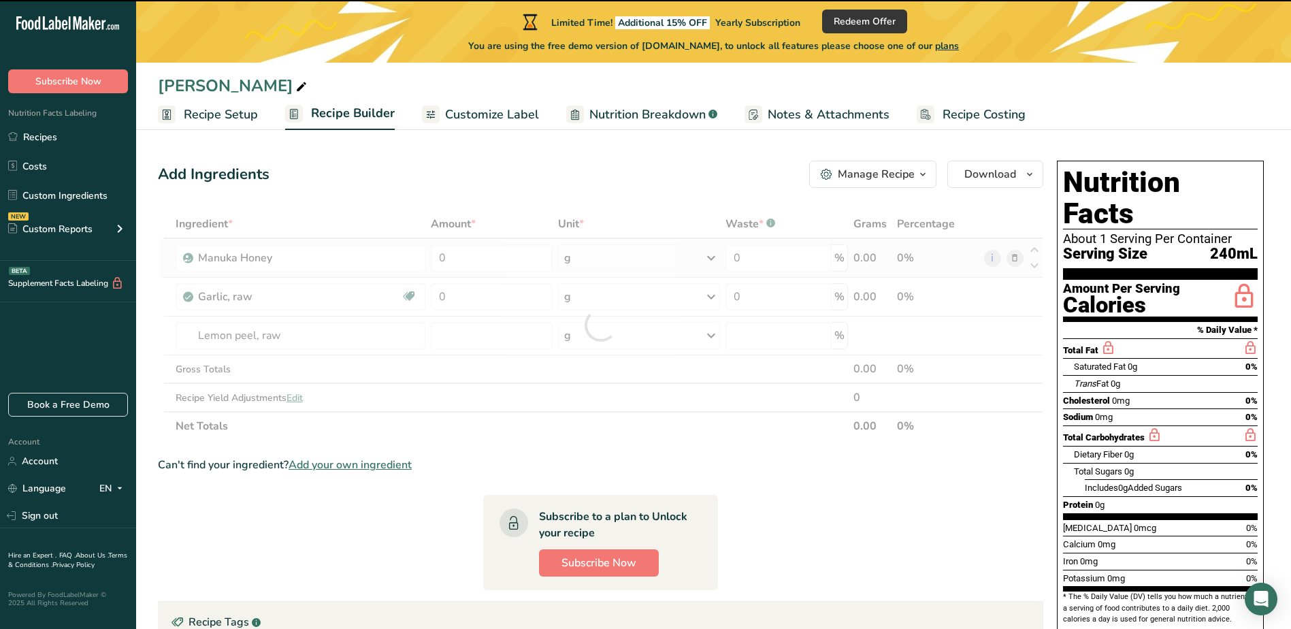
type input "0"
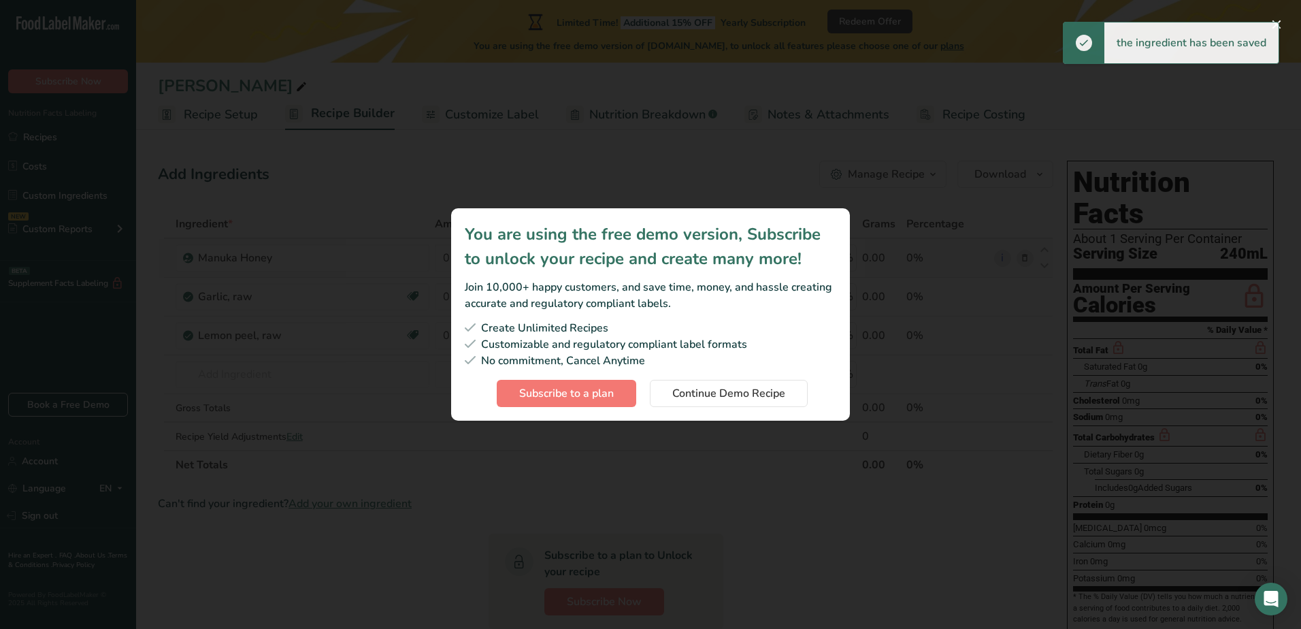
click at [282, 335] on div "Subscription modal" at bounding box center [650, 314] width 1301 height 629
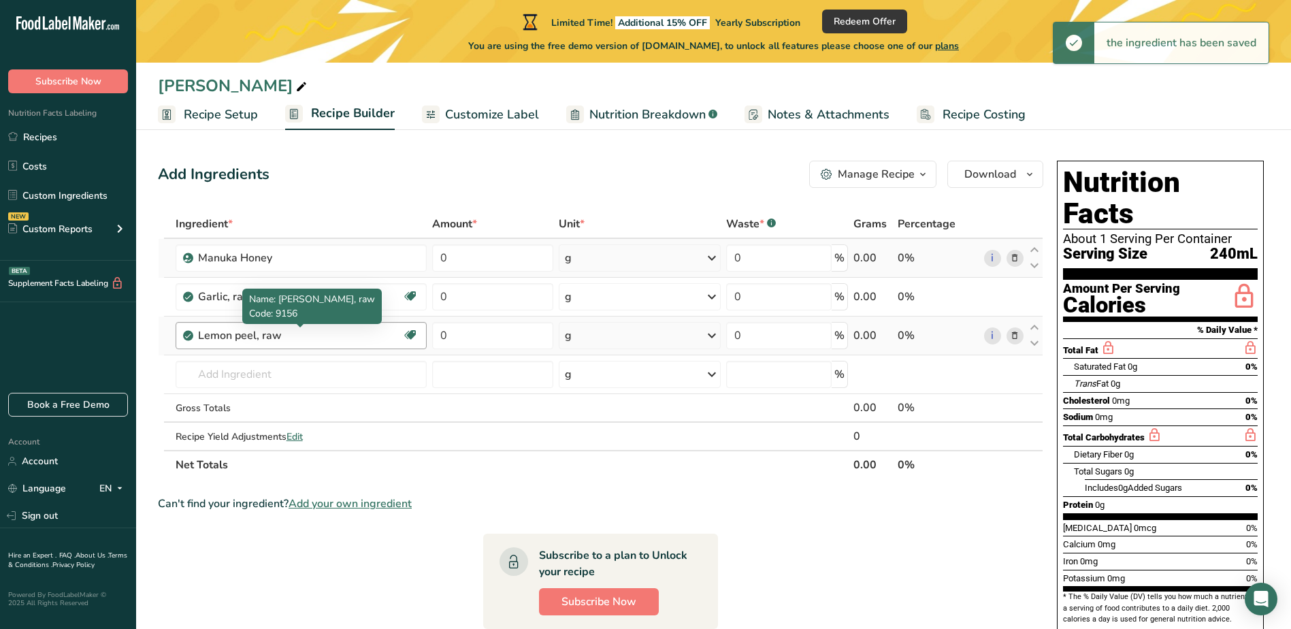
click at [288, 337] on div "Lemon peel, raw" at bounding box center [283, 335] width 170 height 16
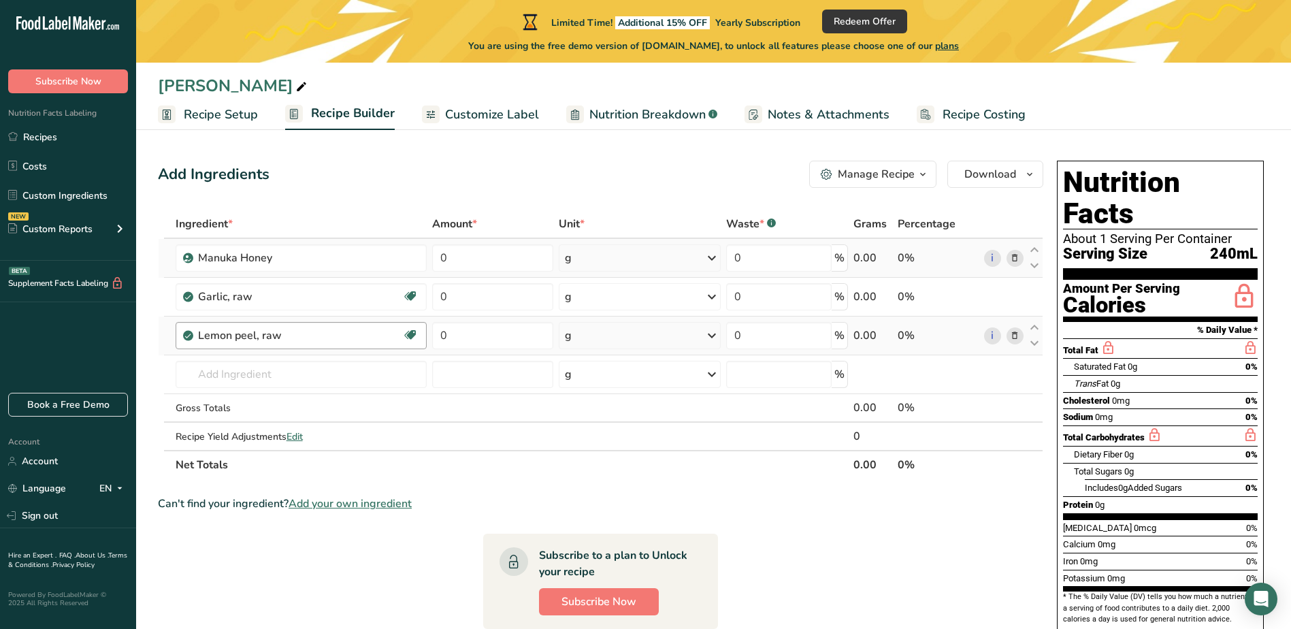
click at [340, 326] on div "Lemon peel, raw Dairy free Gluten free Vegan Vegetarian Soy free" at bounding box center [301, 335] width 251 height 27
drag, startPoint x: 315, startPoint y: 332, endPoint x: 190, endPoint y: 348, distance: 126.3
click at [190, 348] on div "Lemon peel, raw Dairy free Gluten free Vegan Vegetarian Soy free" at bounding box center [301, 335] width 251 height 27
drag, startPoint x: 190, startPoint y: 348, endPoint x: 408, endPoint y: 333, distance: 218.3
click at [408, 333] on icon at bounding box center [410, 335] width 14 height 21
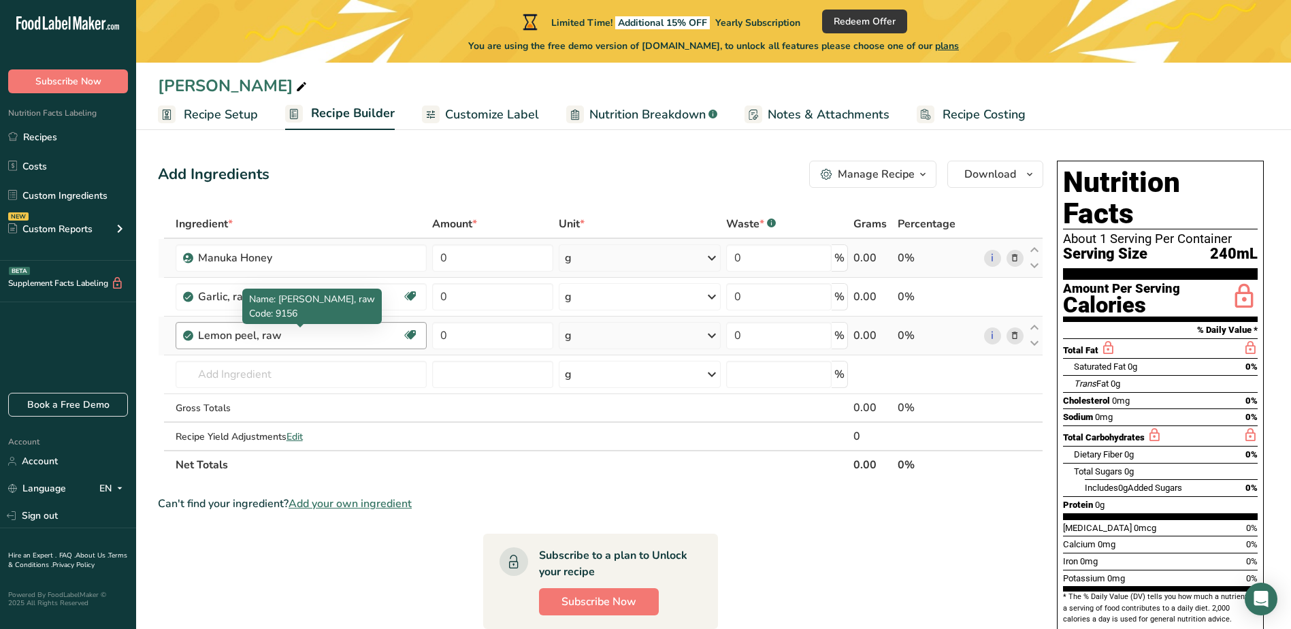
click at [279, 343] on div "Lemon peel, raw" at bounding box center [283, 335] width 170 height 16
click at [276, 369] on input "text" at bounding box center [301, 374] width 251 height 27
click at [1012, 334] on icon at bounding box center [1015, 336] width 10 height 14
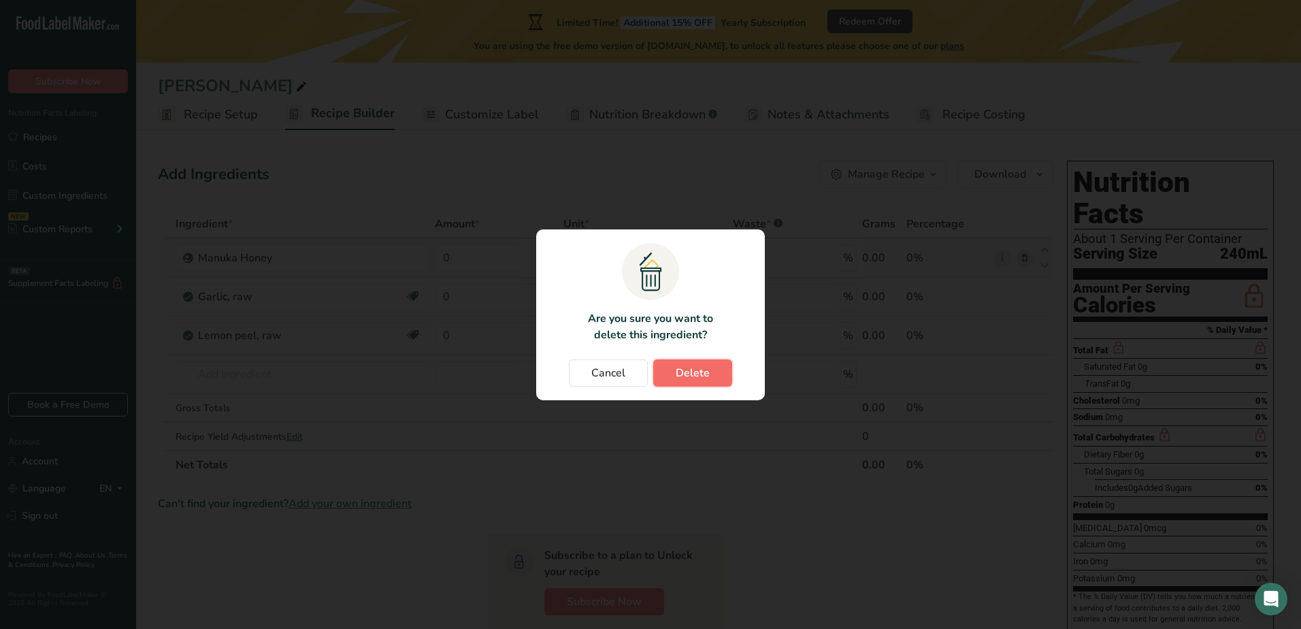
click at [683, 370] on span "Delete" at bounding box center [693, 373] width 34 height 16
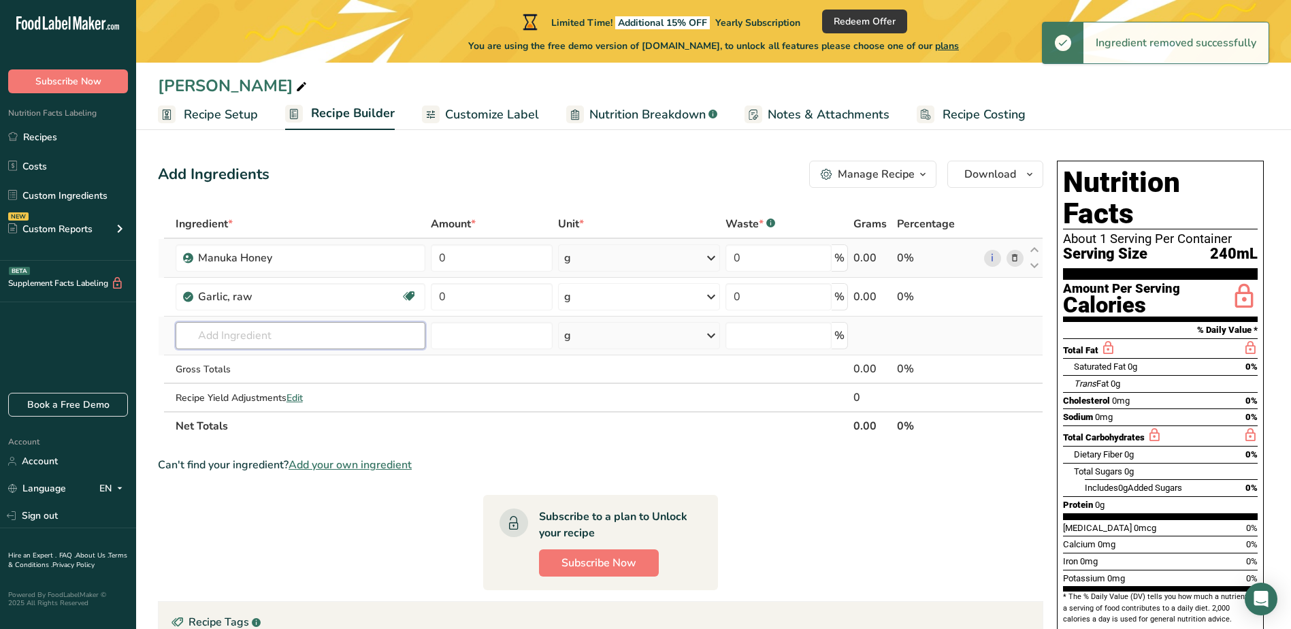
click at [350, 329] on input "text" at bounding box center [301, 335] width 250 height 27
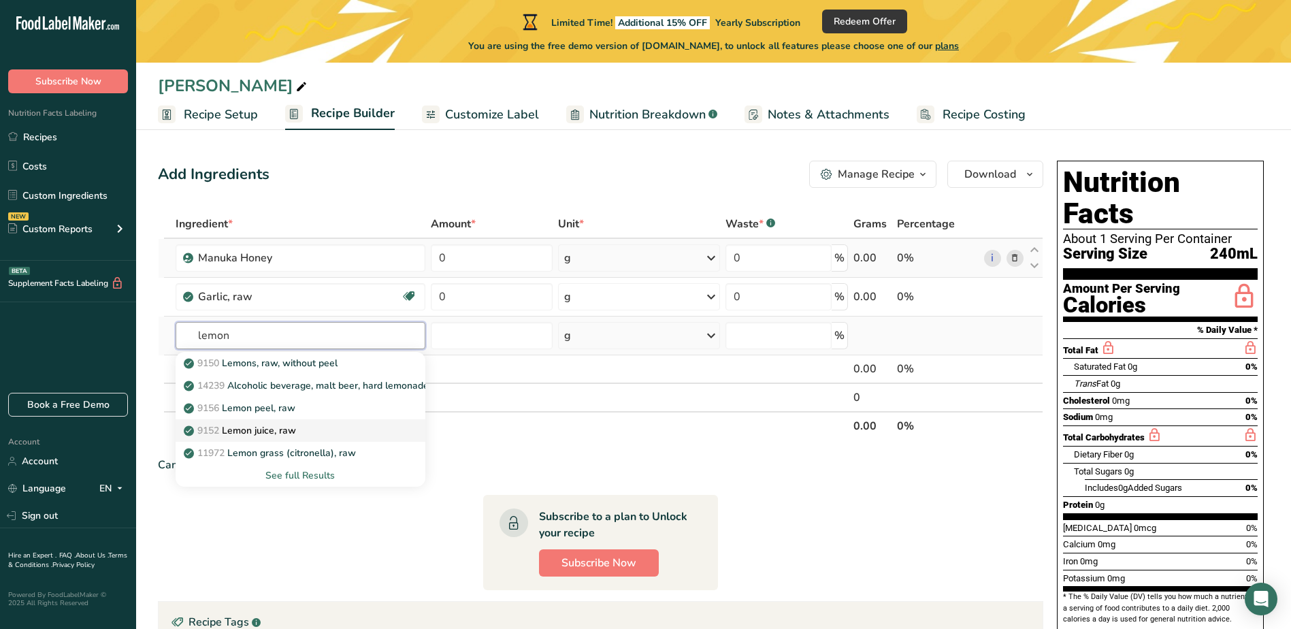
type input "lemon"
click at [308, 426] on div "9152 Lemon juice, raw" at bounding box center [289, 430] width 206 height 14
type input "Lemon juice, raw"
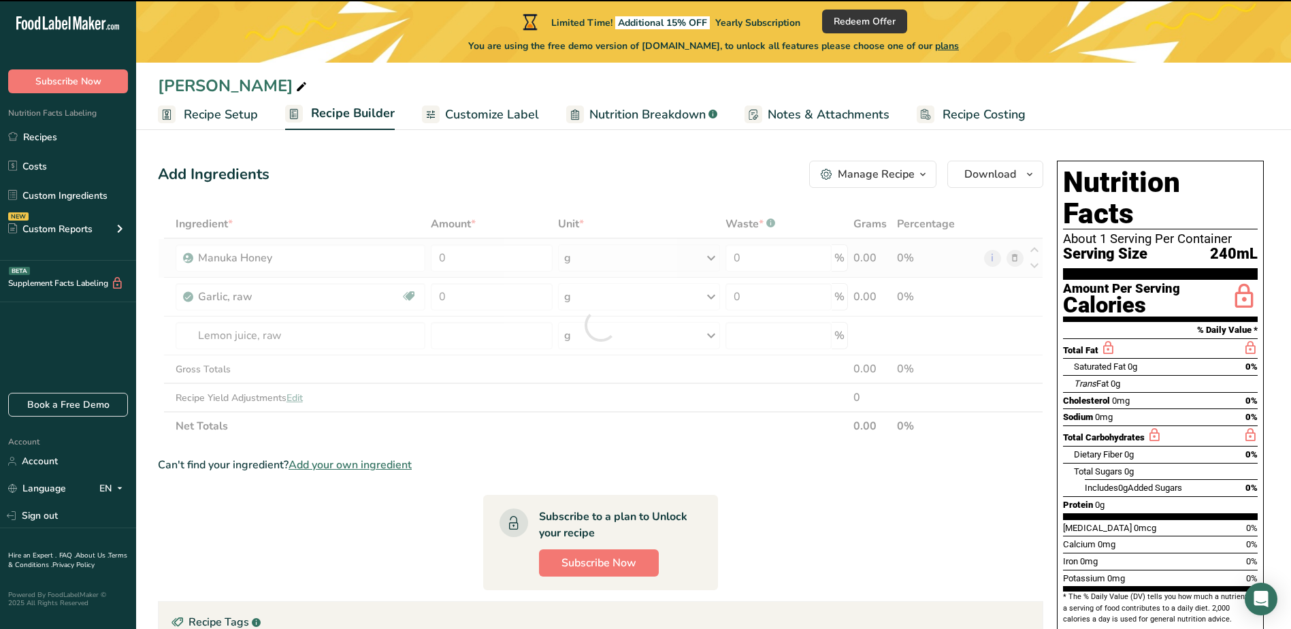
type input "0"
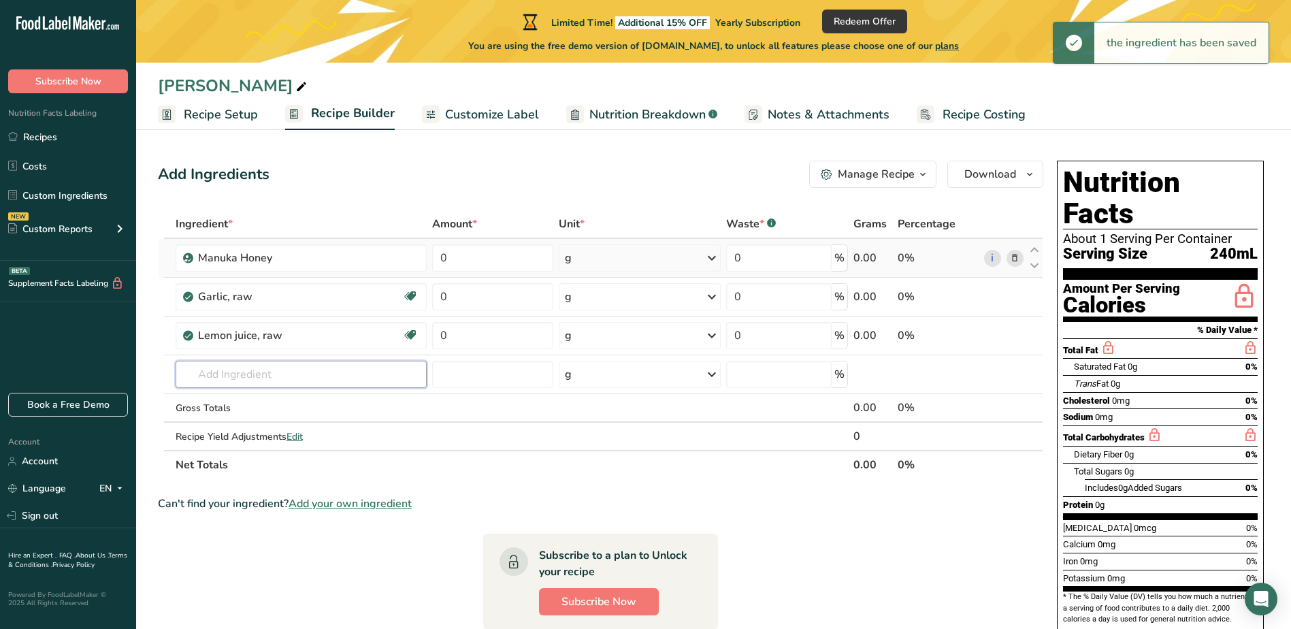
click at [265, 372] on input "text" at bounding box center [301, 374] width 251 height 27
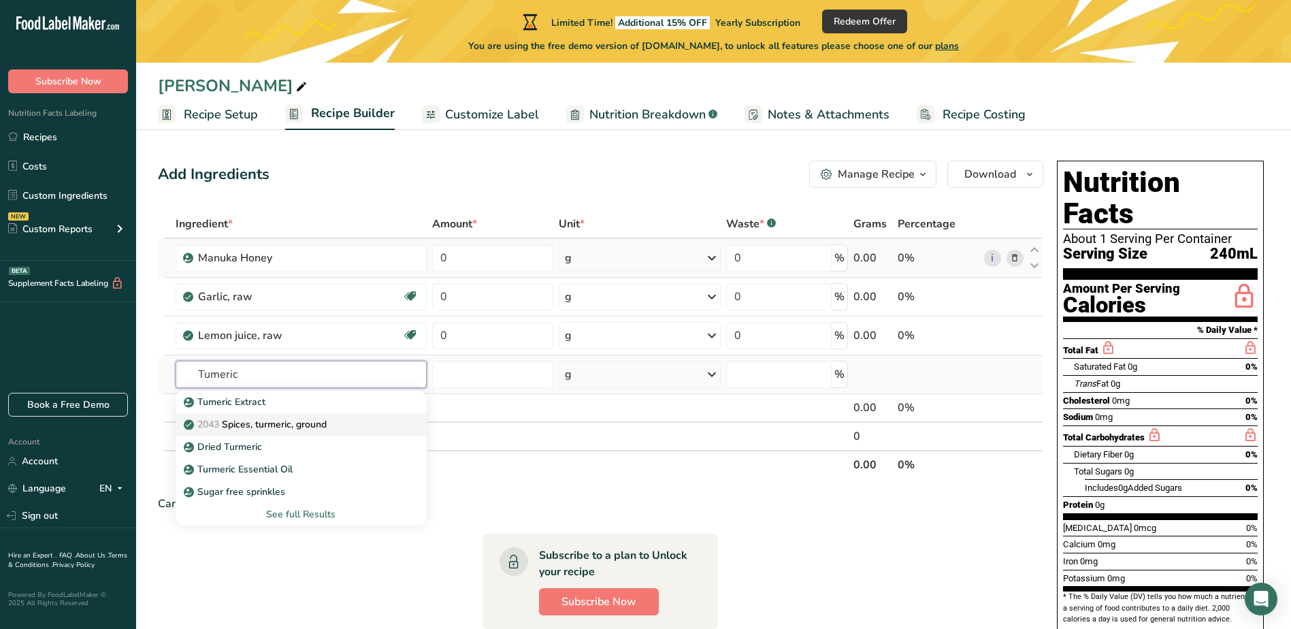
type input "Tumeric"
click at [286, 429] on p "2043 Spices, turmeric, ground" at bounding box center [256, 424] width 140 height 14
type input "Spices, turmeric, ground"
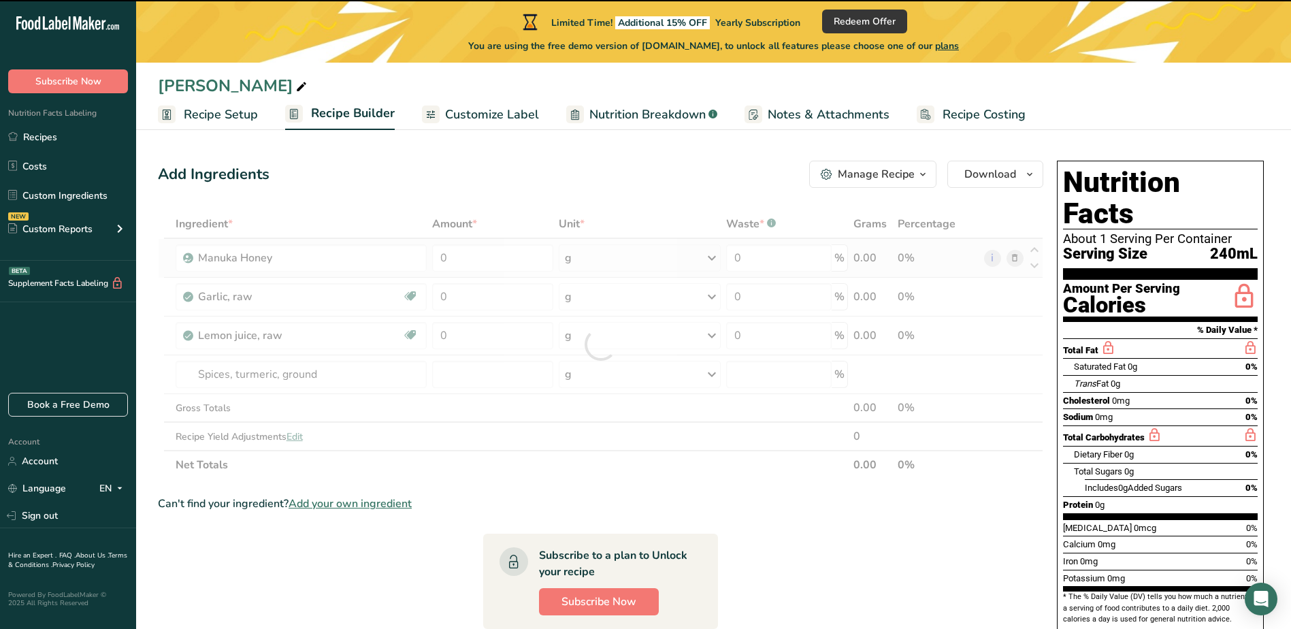
type input "0"
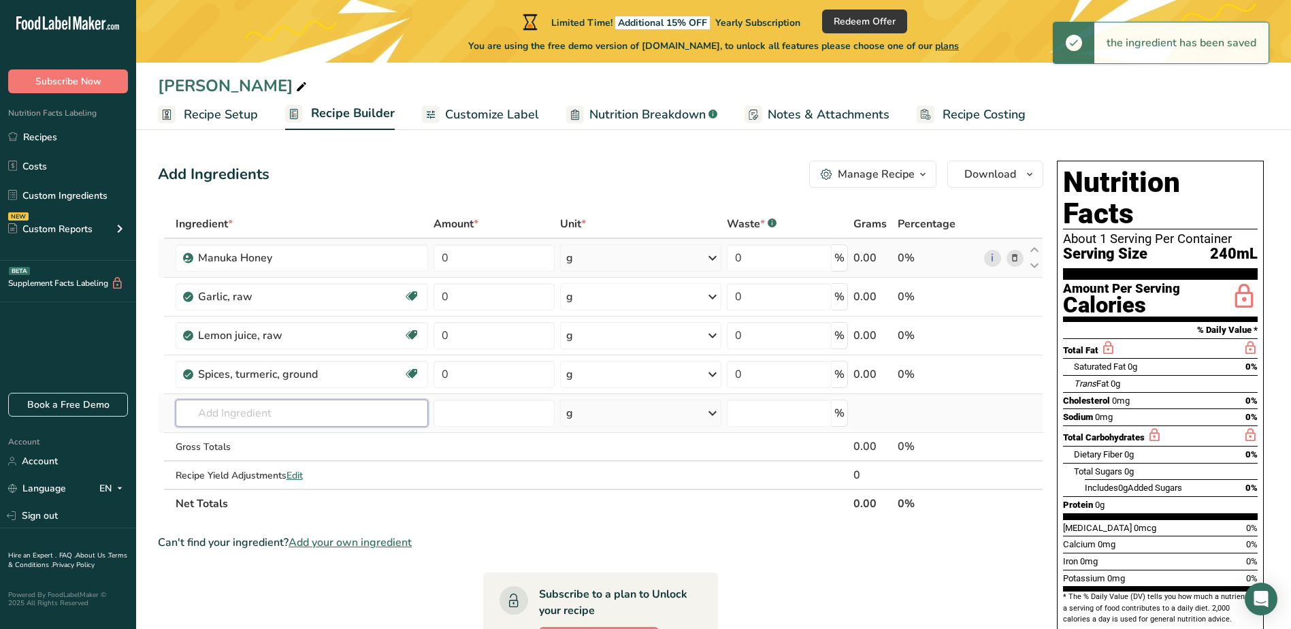
click at [279, 413] on input "text" at bounding box center [302, 412] width 253 height 27
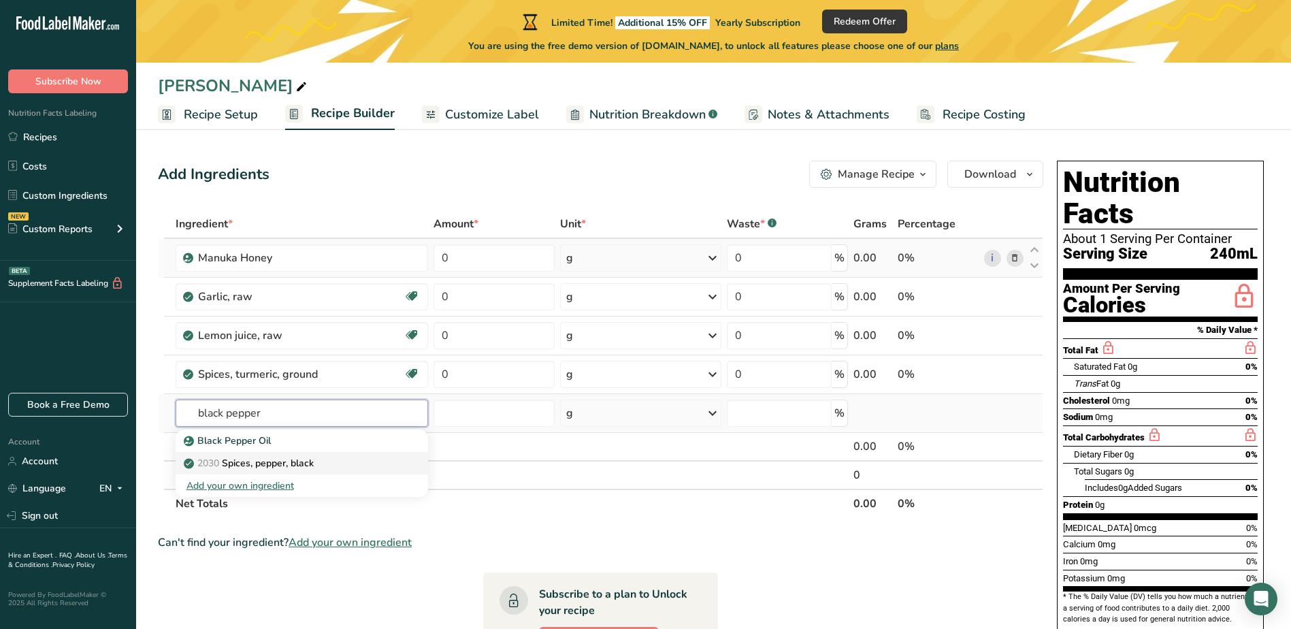
type input "black pepper"
click at [270, 458] on p "2030 Spices, pepper, black" at bounding box center [249, 463] width 127 height 14
type input "Spices, pepper, black"
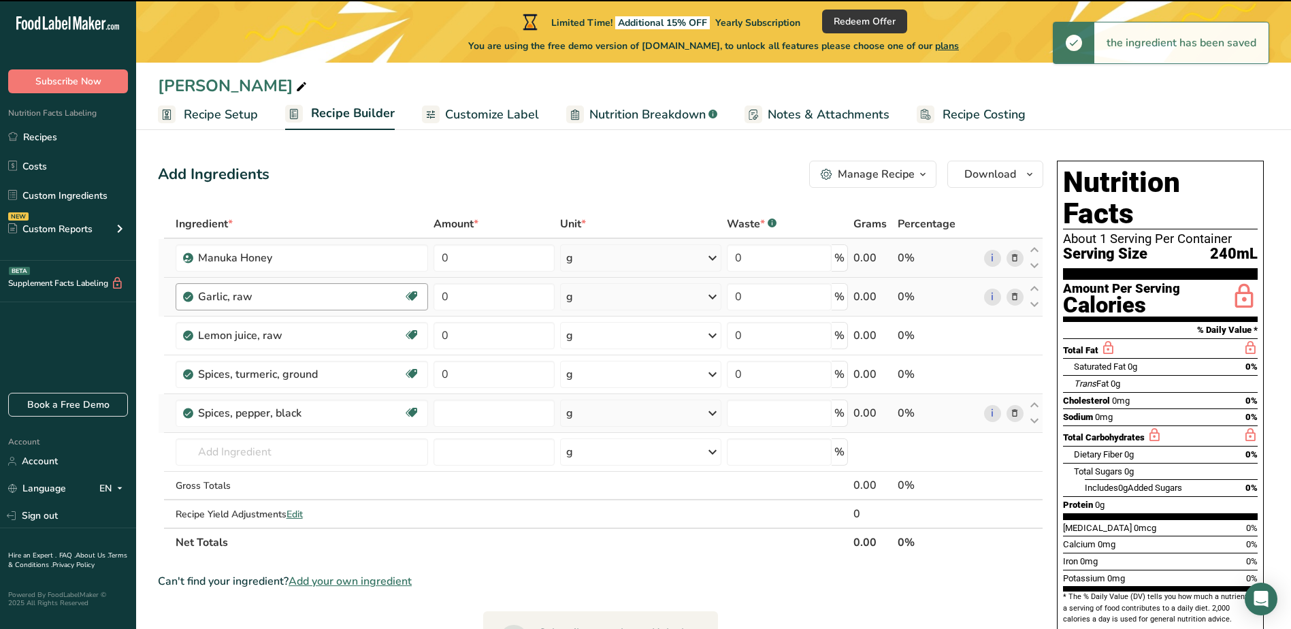
type input "0"
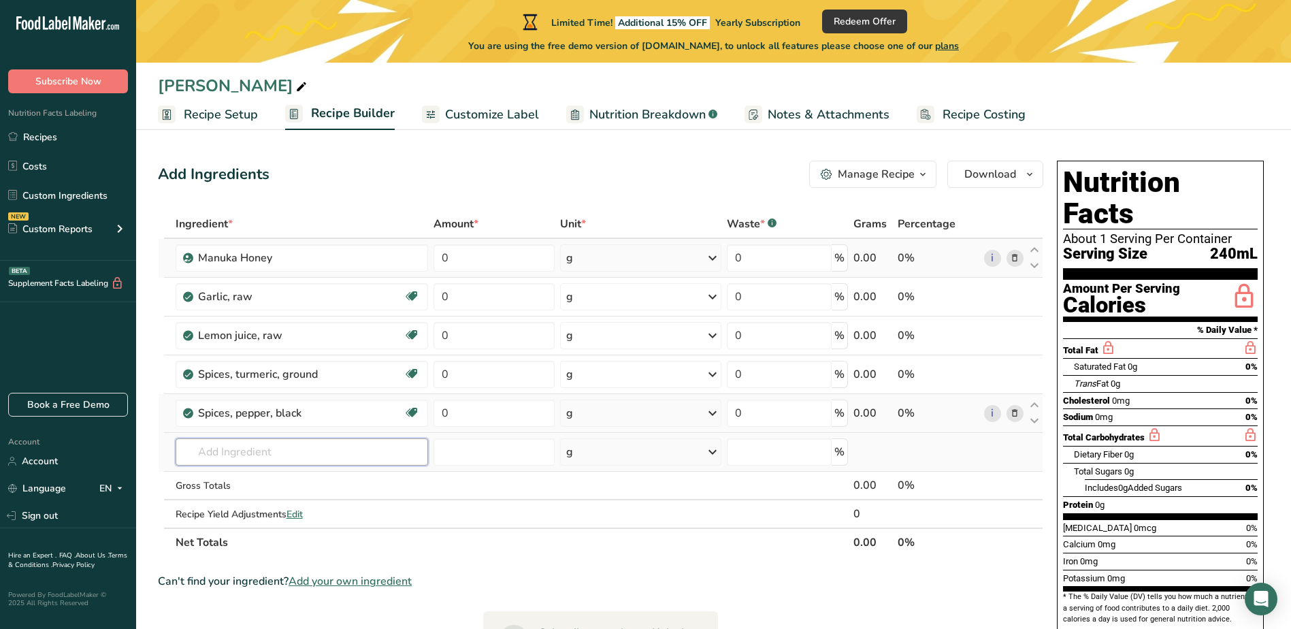
click at [261, 452] on input "text" at bounding box center [302, 451] width 253 height 27
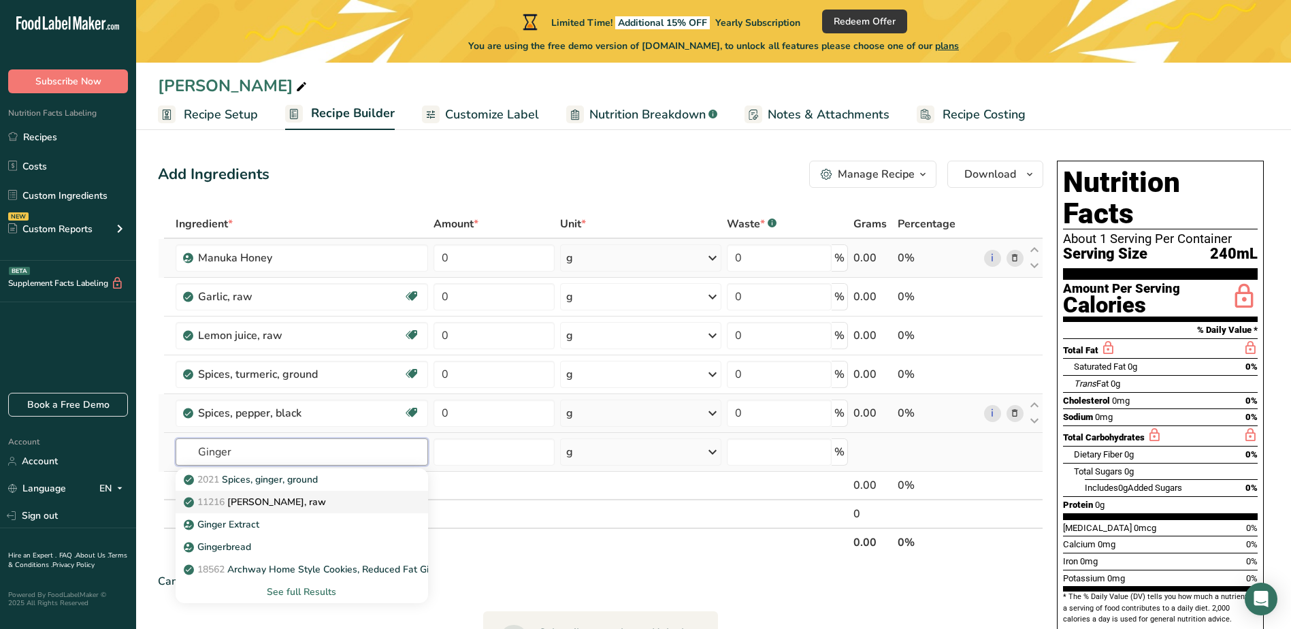
type input "Ginger"
click at [278, 499] on p "11216 Ginger root, raw" at bounding box center [255, 502] width 139 height 14
type input "Ginger root, raw"
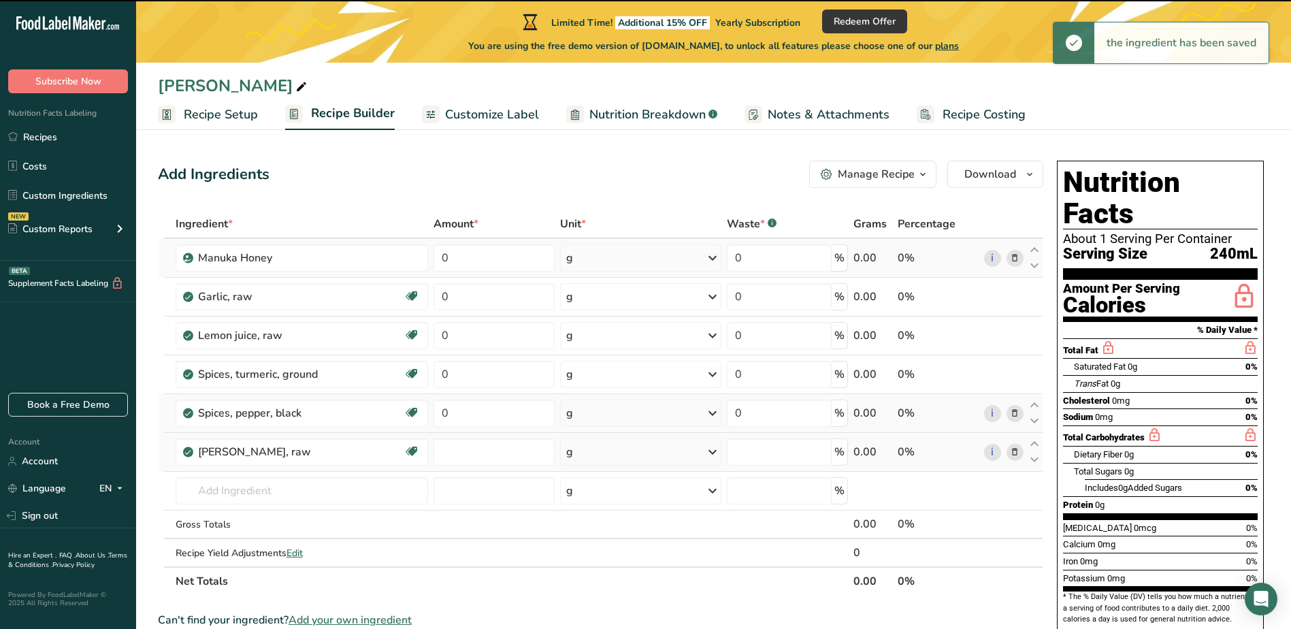
type input "0"
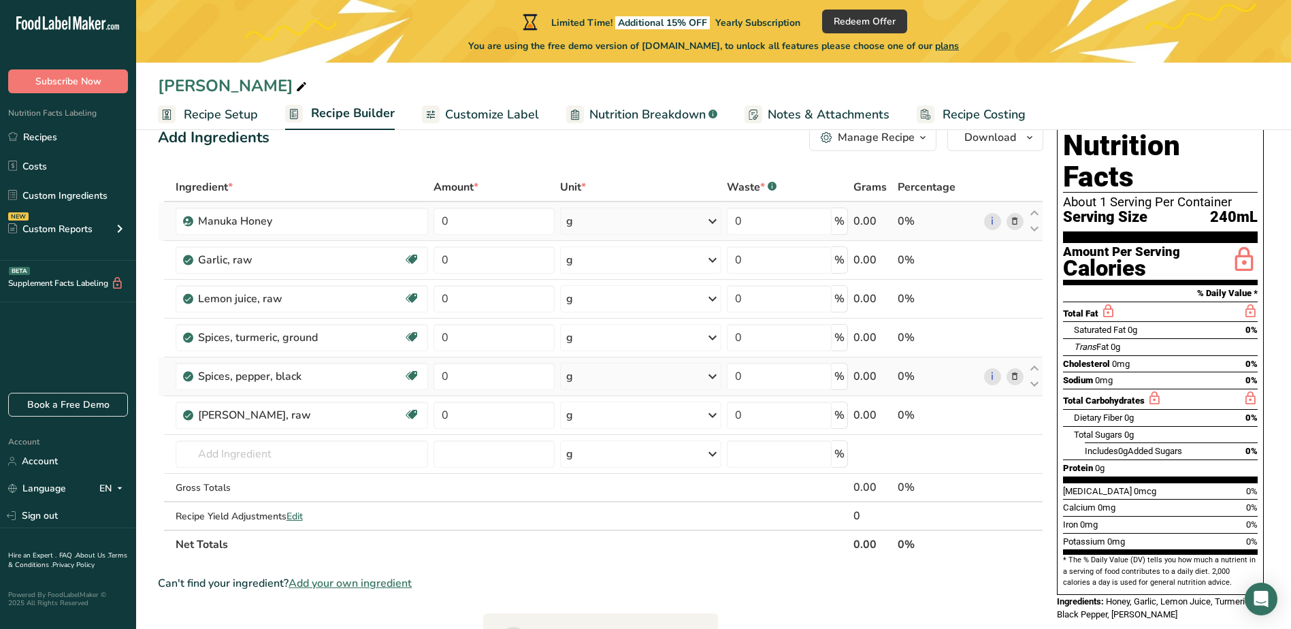
scroll to position [31, 0]
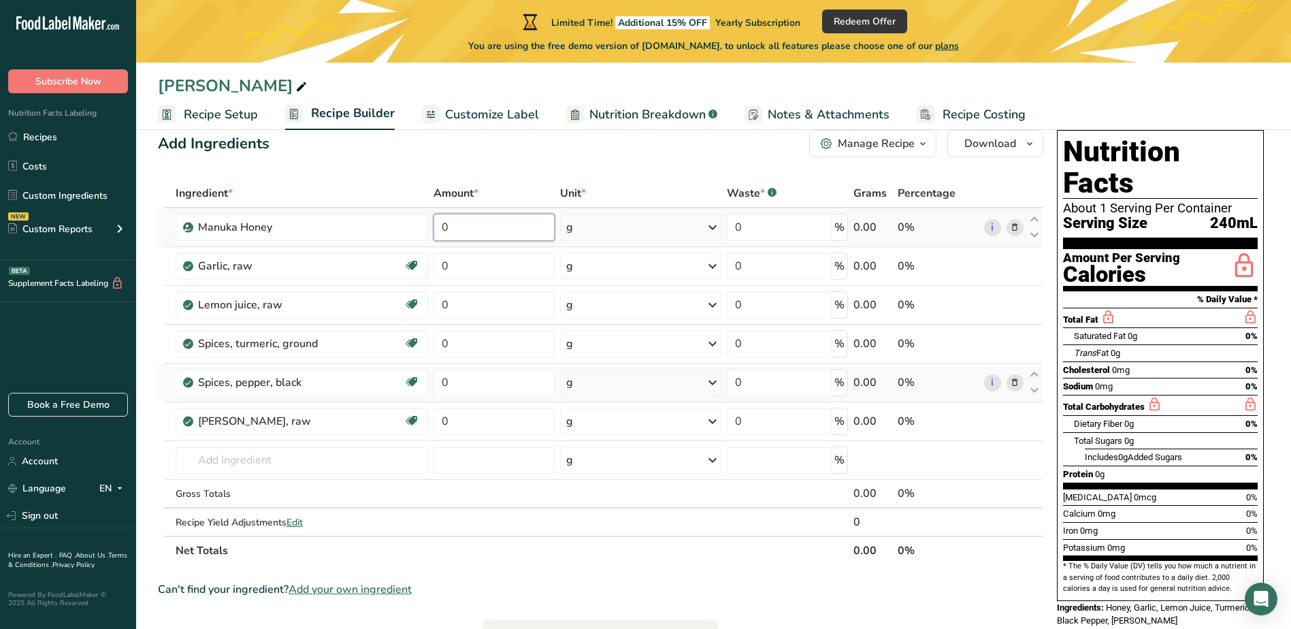
click at [492, 227] on input "0" at bounding box center [493, 227] width 121 height 27
type input "1"
click at [492, 227] on input "1" at bounding box center [493, 227] width 121 height 27
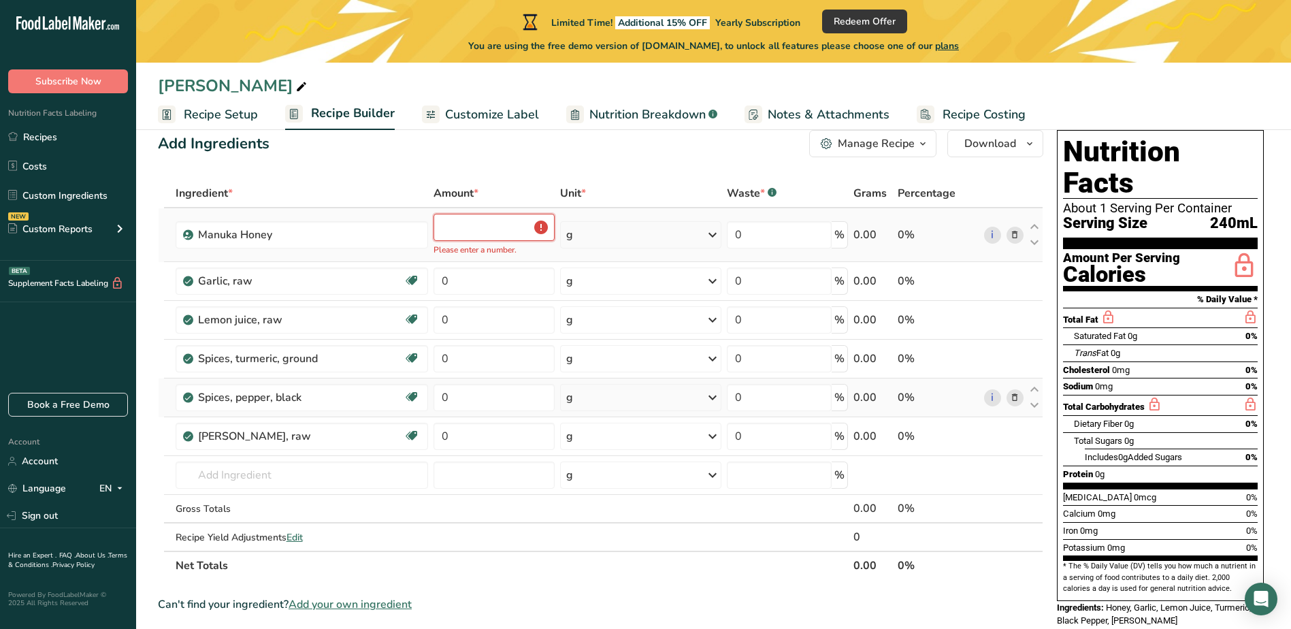
type input "1"
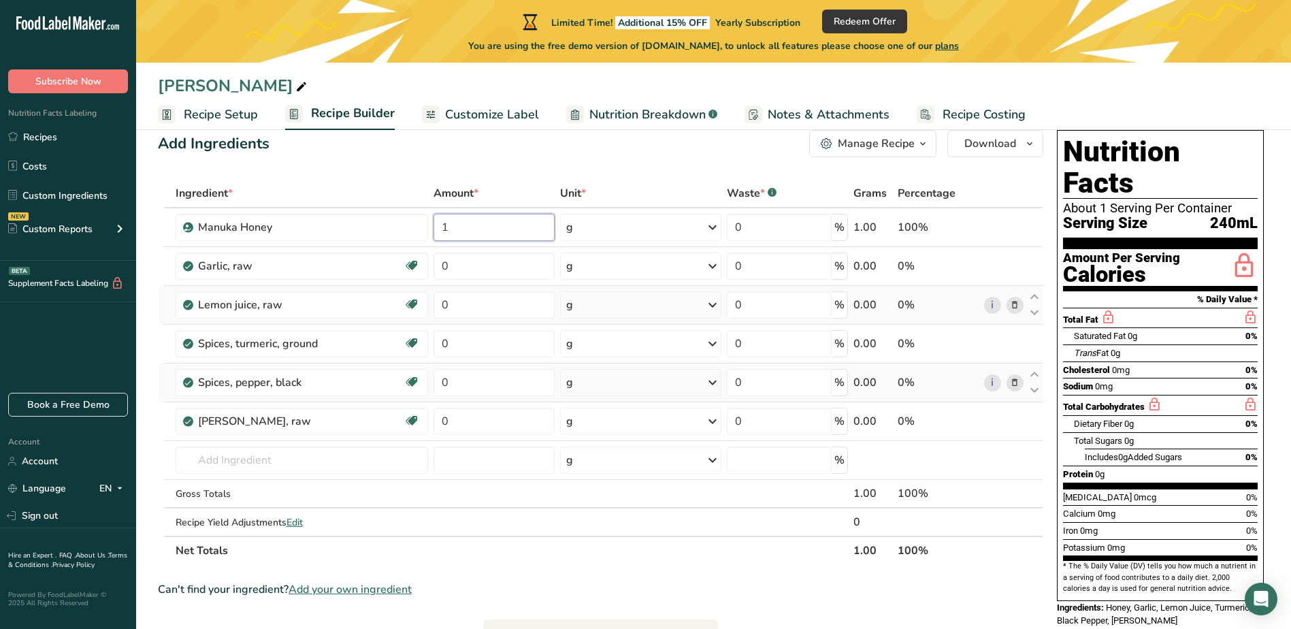
type input "1"
click at [695, 295] on div "Ingredient * Amount * Unit * Waste * .a-a{fill:#347362;}.b-a{fill:#fff;} Grams …" at bounding box center [600, 372] width 885 height 386
